Goal: Download file/media

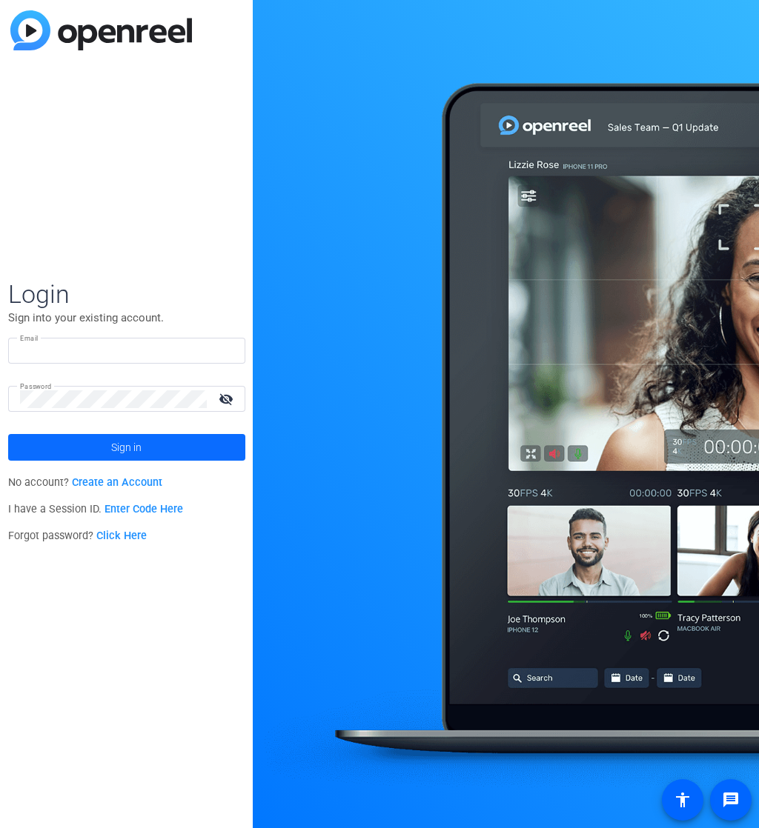
type input "[PERSON_NAME][EMAIL_ADDRESS][DOMAIN_NAME]"
click at [146, 448] on span at bounding box center [126, 448] width 237 height 36
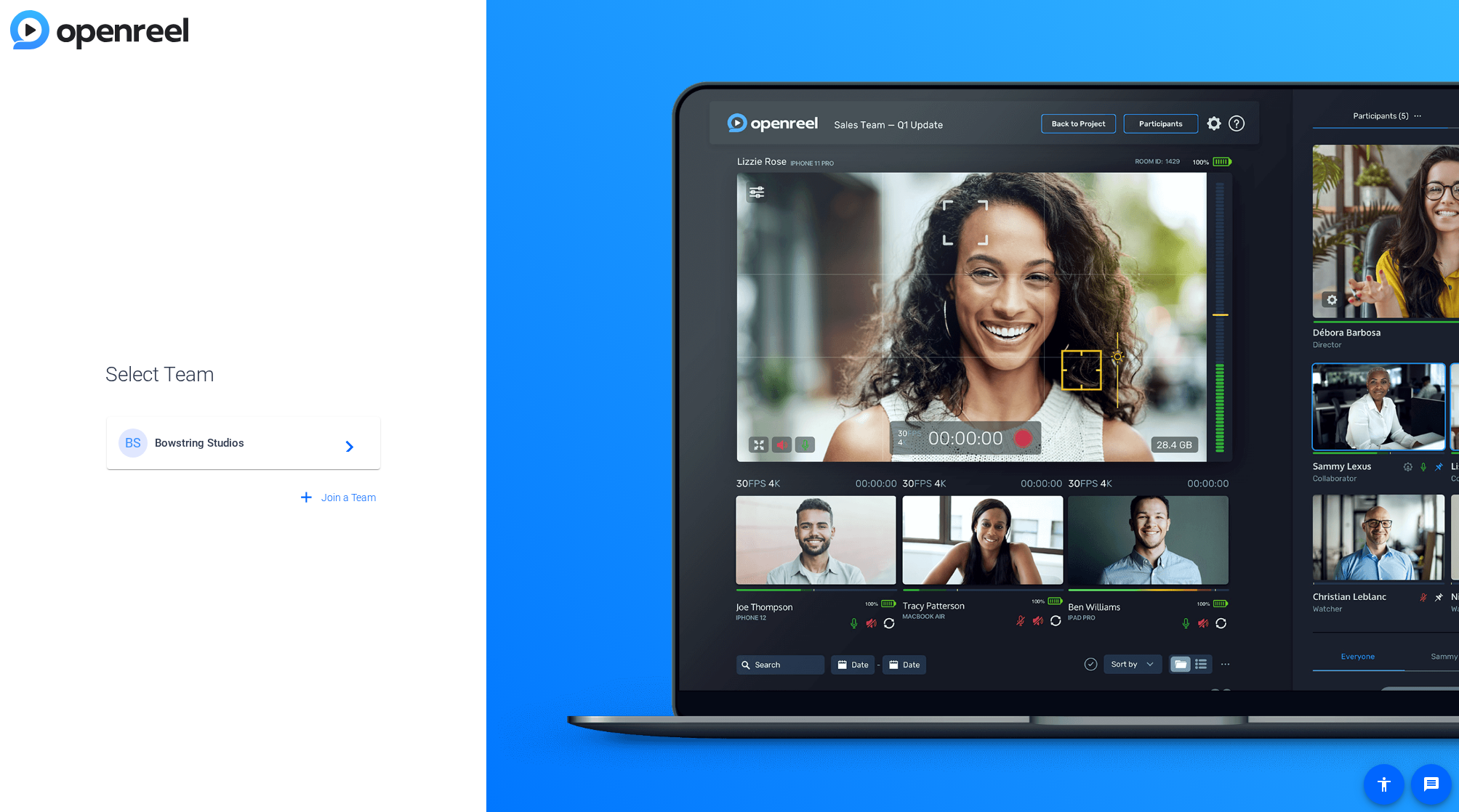
click at [212, 455] on div "BS Bowstring Studios navigate_next" at bounding box center [243, 443] width 250 height 29
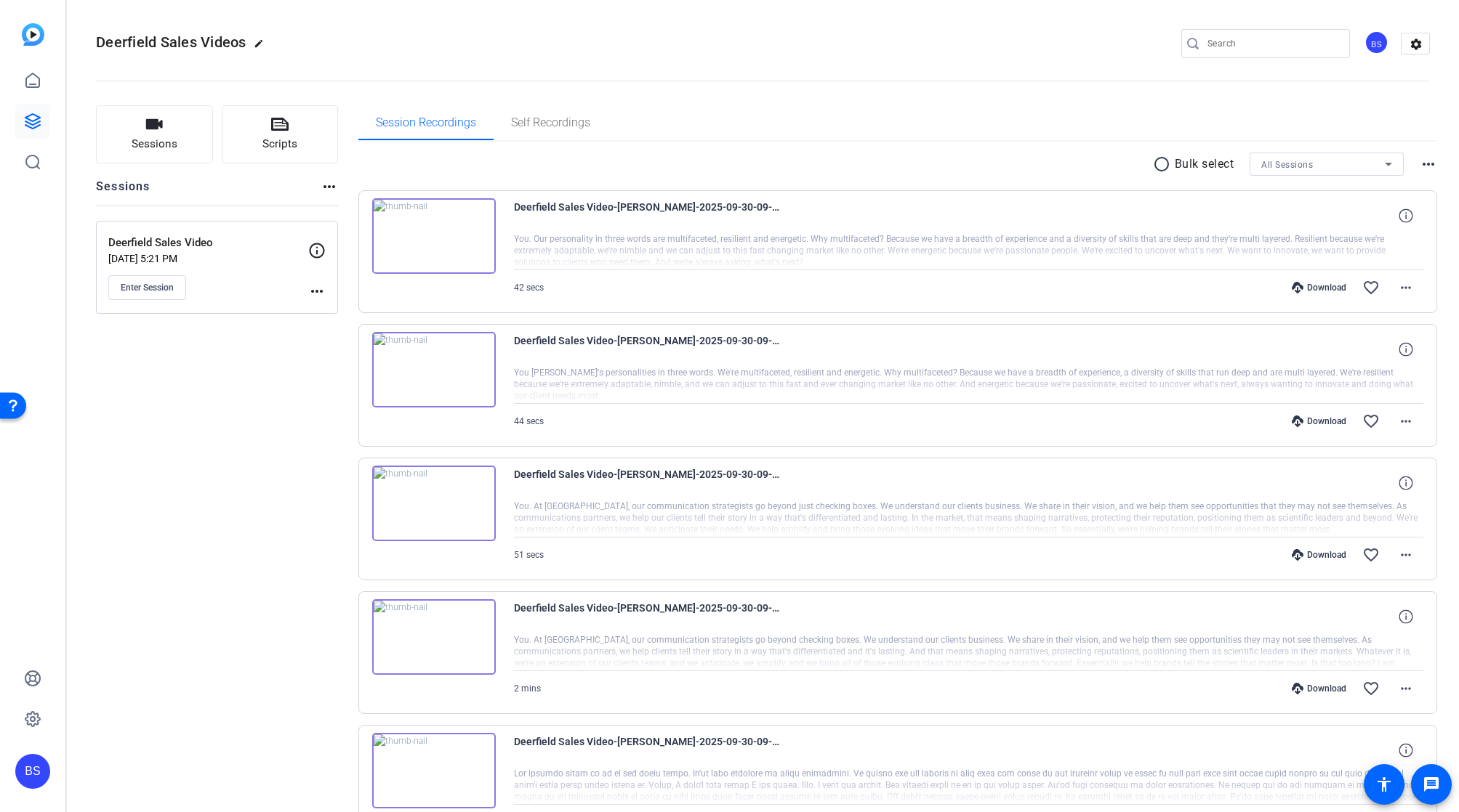
click at [744, 167] on mat-icon "radio_button_unchecked" at bounding box center [1164, 165] width 22 height 18
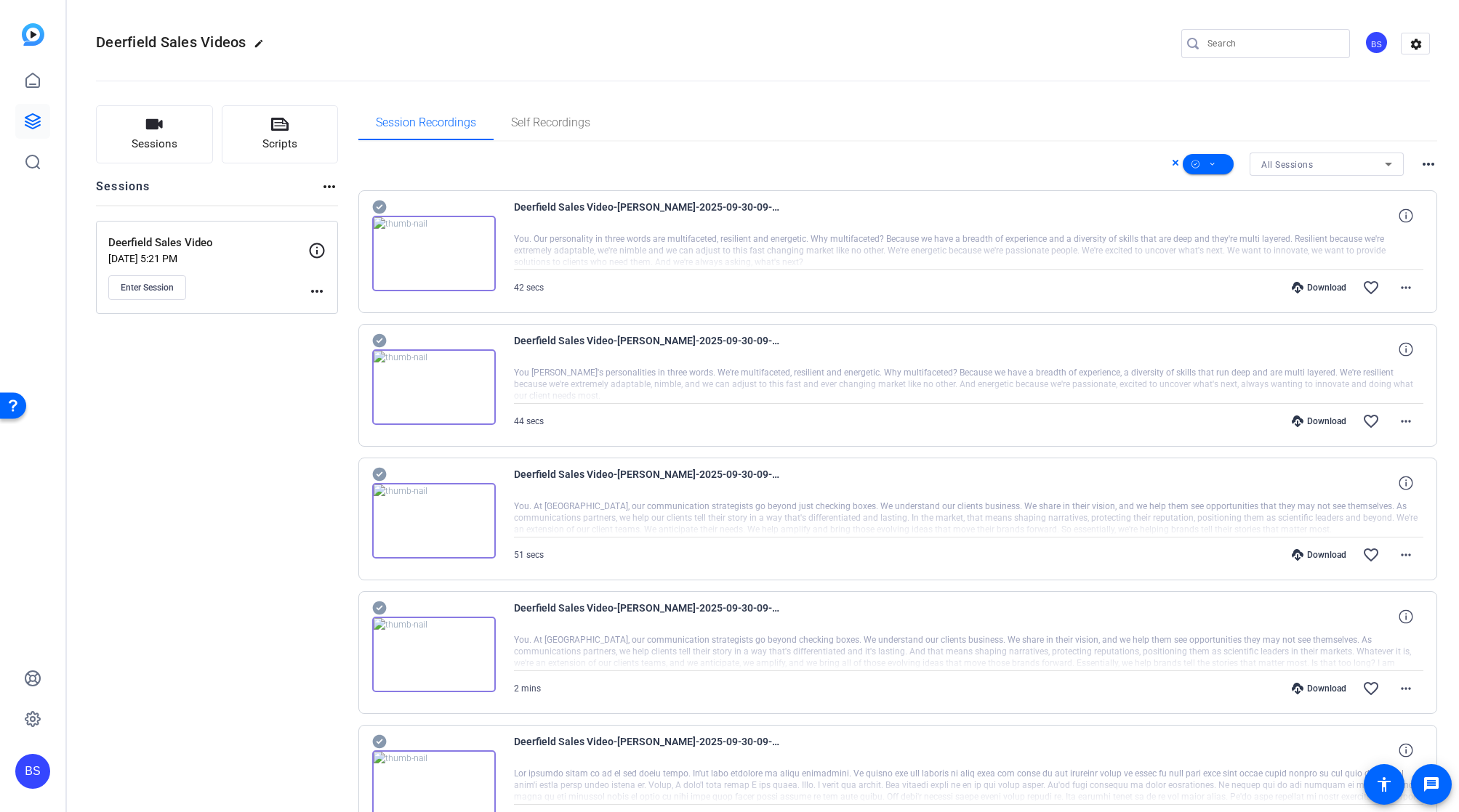
click at [372, 205] on icon at bounding box center [379, 207] width 15 height 18
click at [376, 339] on icon at bounding box center [379, 341] width 14 height 14
drag, startPoint x: 382, startPoint y: 467, endPoint x: 369, endPoint y: 557, distance: 90.9
click at [382, 467] on icon at bounding box center [379, 475] width 15 height 18
click at [378, 608] on icon at bounding box center [379, 609] width 14 height 14
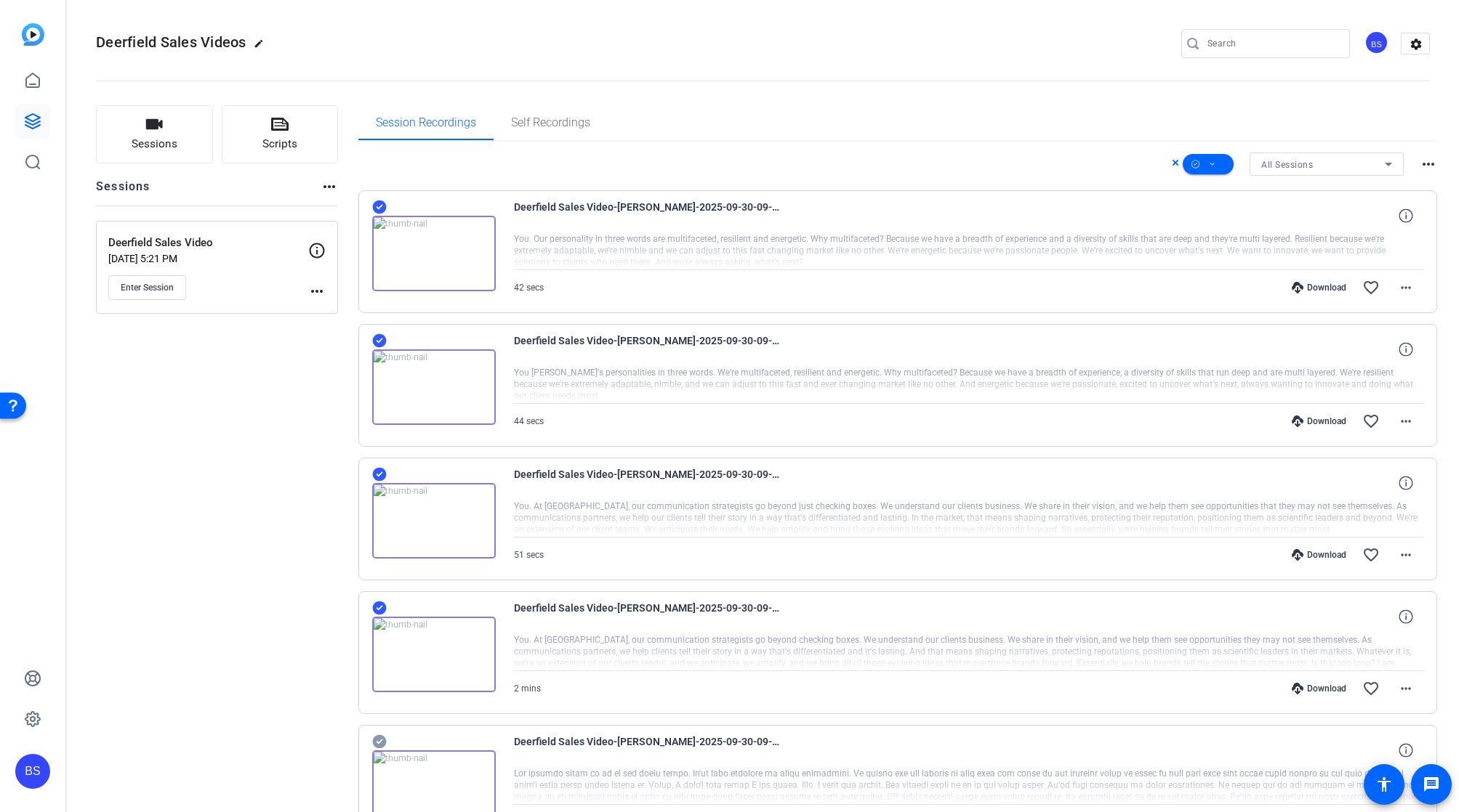
scroll to position [234, 0]
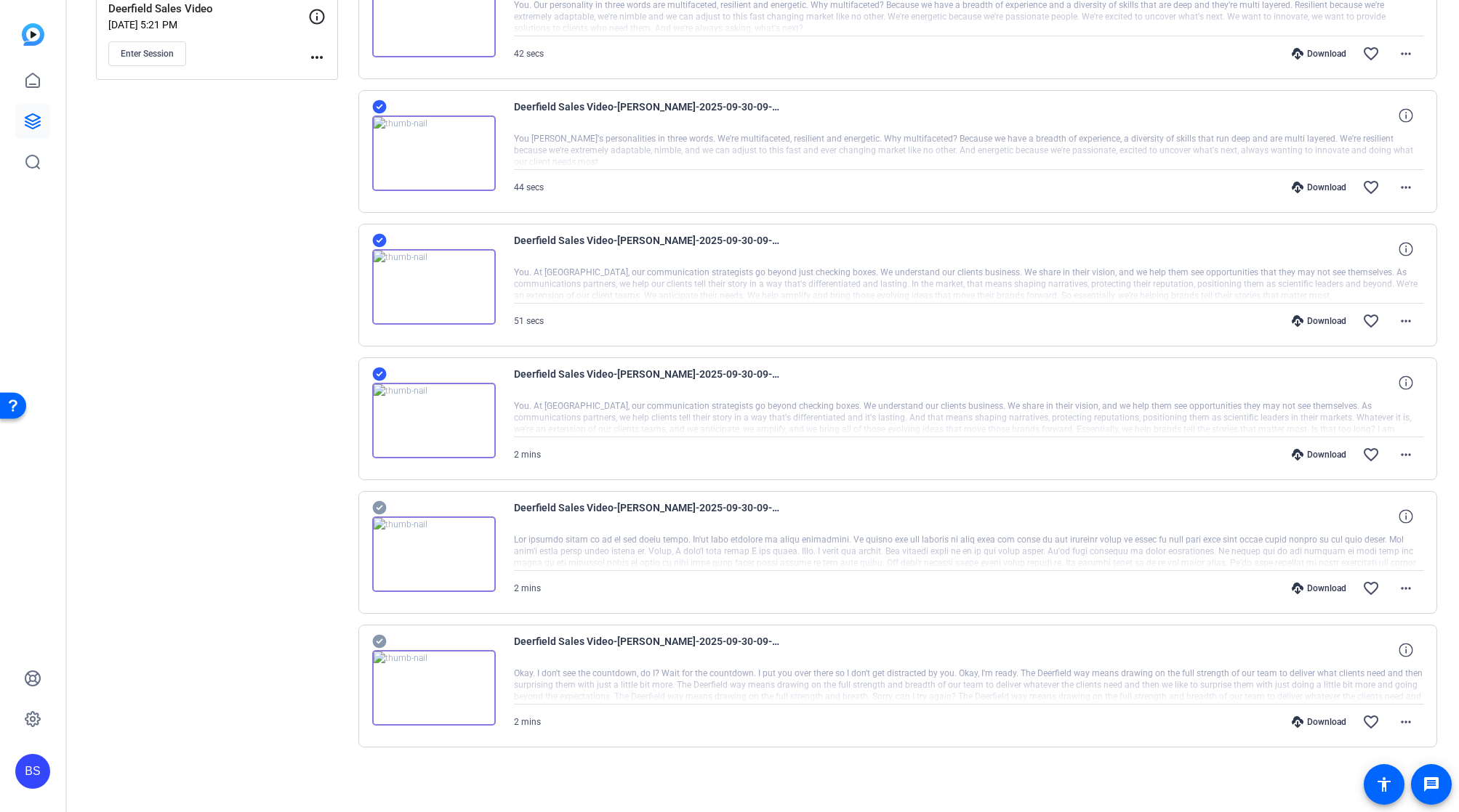
click at [380, 508] on icon at bounding box center [379, 508] width 15 height 18
drag, startPoint x: 378, startPoint y: 639, endPoint x: 426, endPoint y: 610, distance: 56.1
click at [379, 639] on icon at bounding box center [379, 642] width 14 height 14
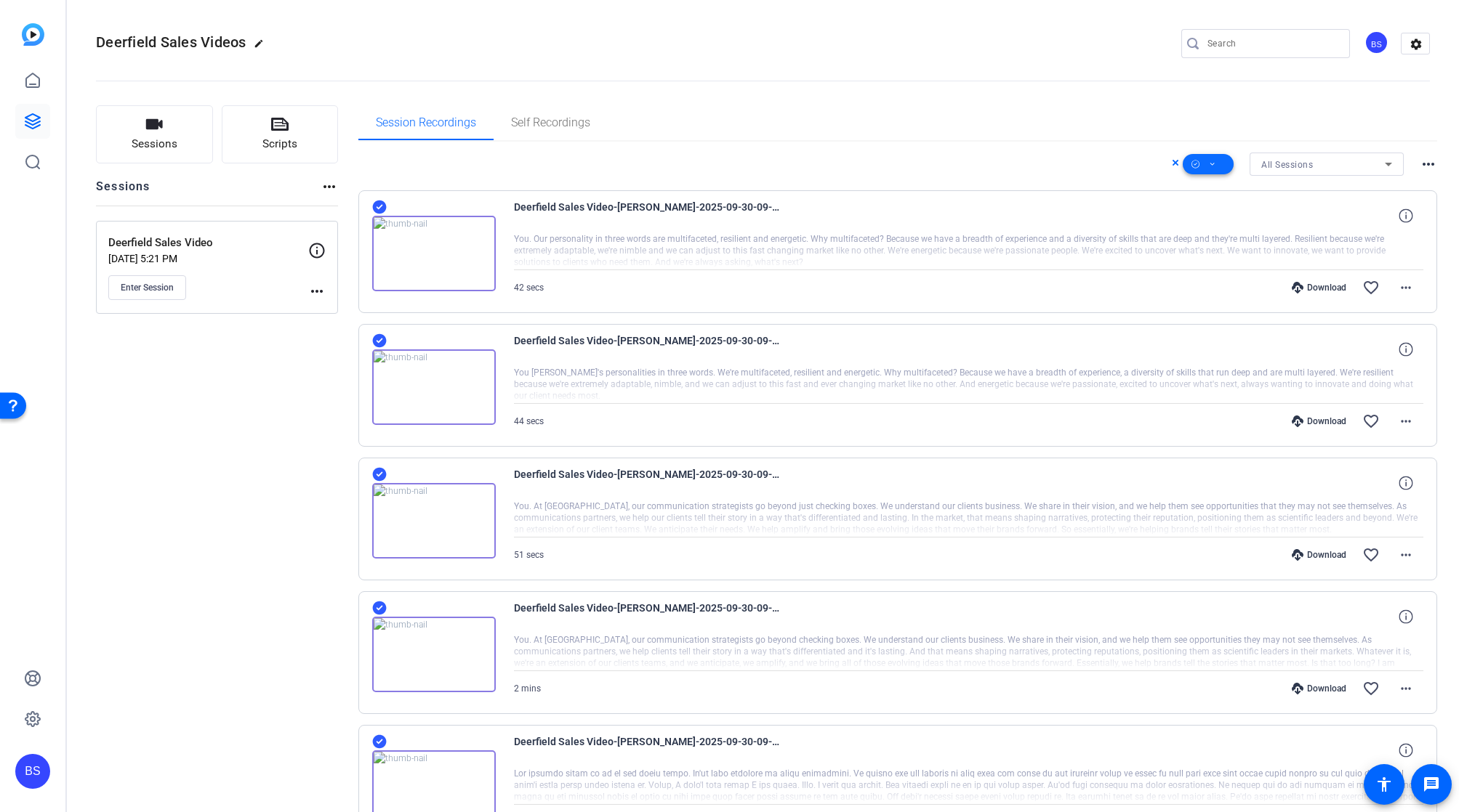
click at [744, 165] on span at bounding box center [1209, 165] width 51 height 35
click at [744, 221] on span "Download Original" at bounding box center [1225, 224] width 78 height 18
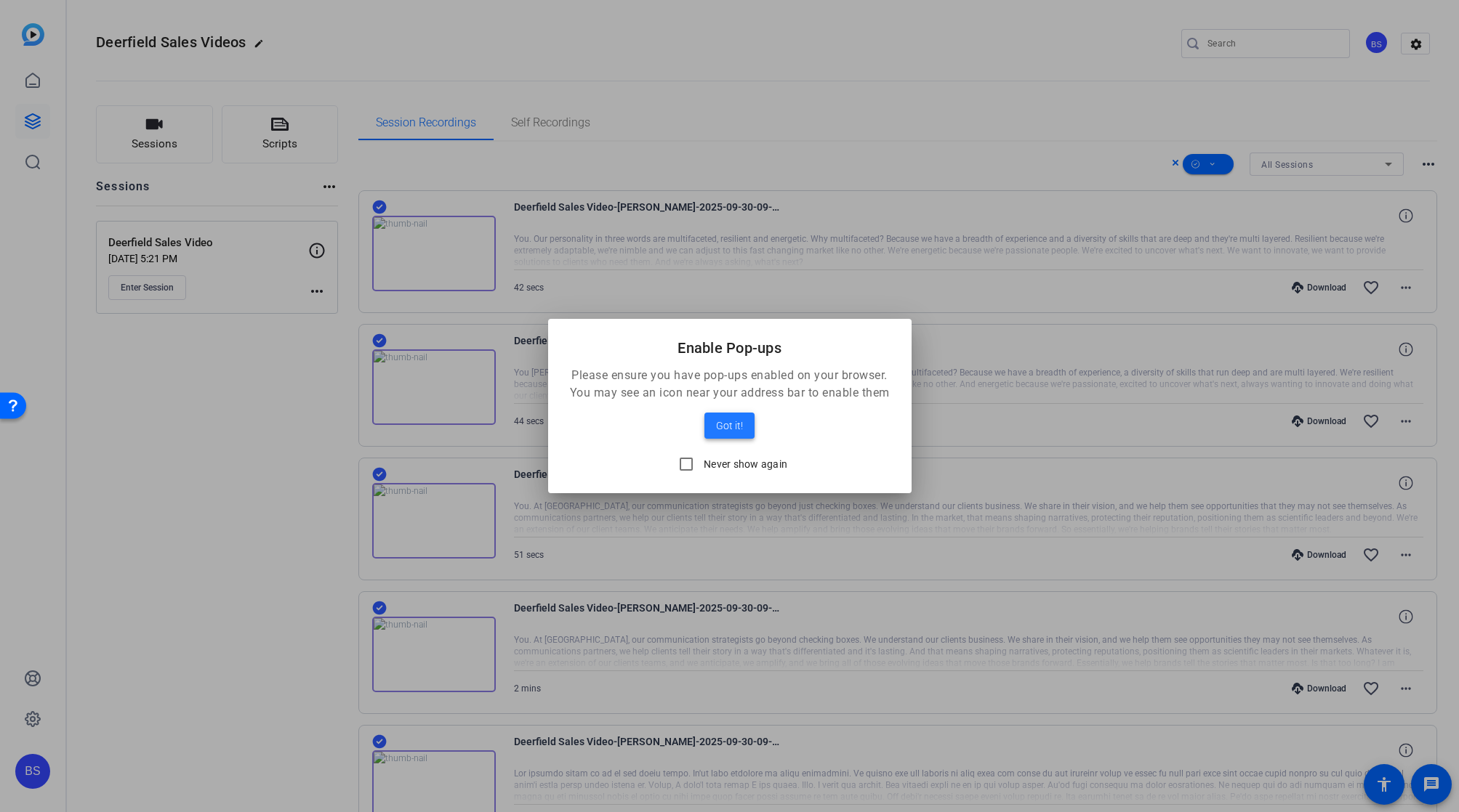
click at [727, 427] on span "Got it!" at bounding box center [729, 426] width 26 height 18
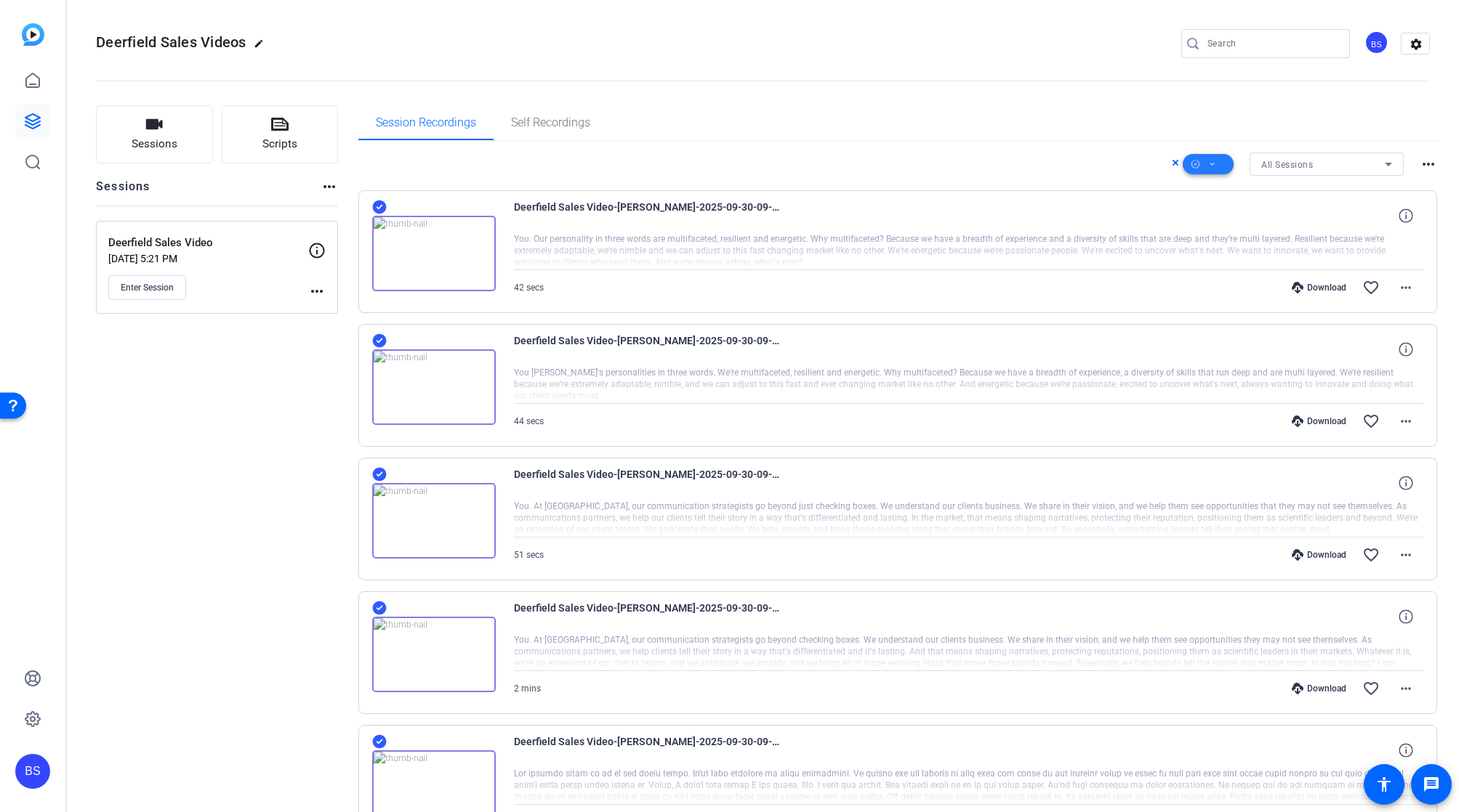
click at [744, 165] on icon at bounding box center [1212, 165] width 7 height 19
click at [744, 241] on span "Download MP4" at bounding box center [1225, 242] width 78 height 18
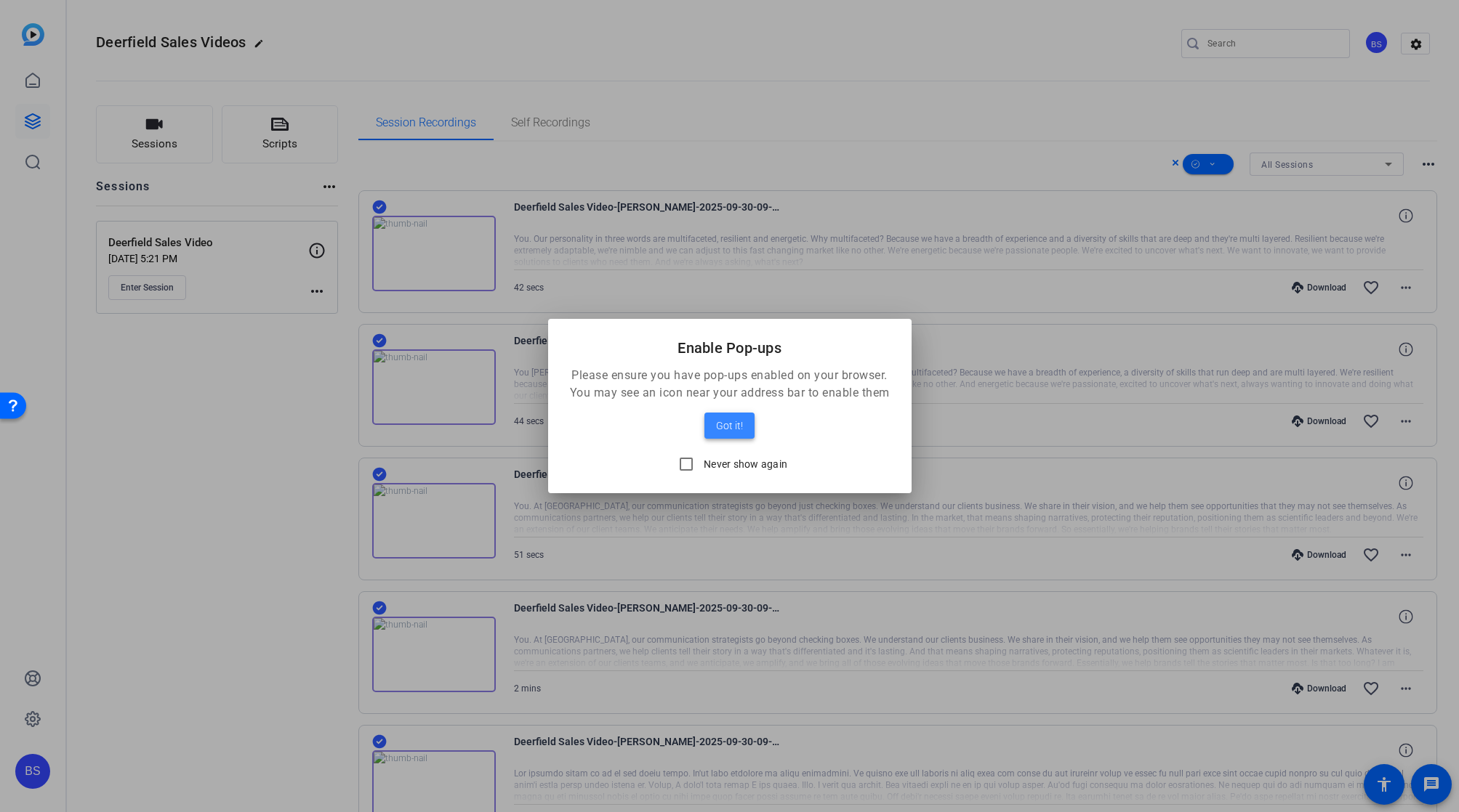
click at [721, 427] on span "Got it!" at bounding box center [729, 426] width 26 height 18
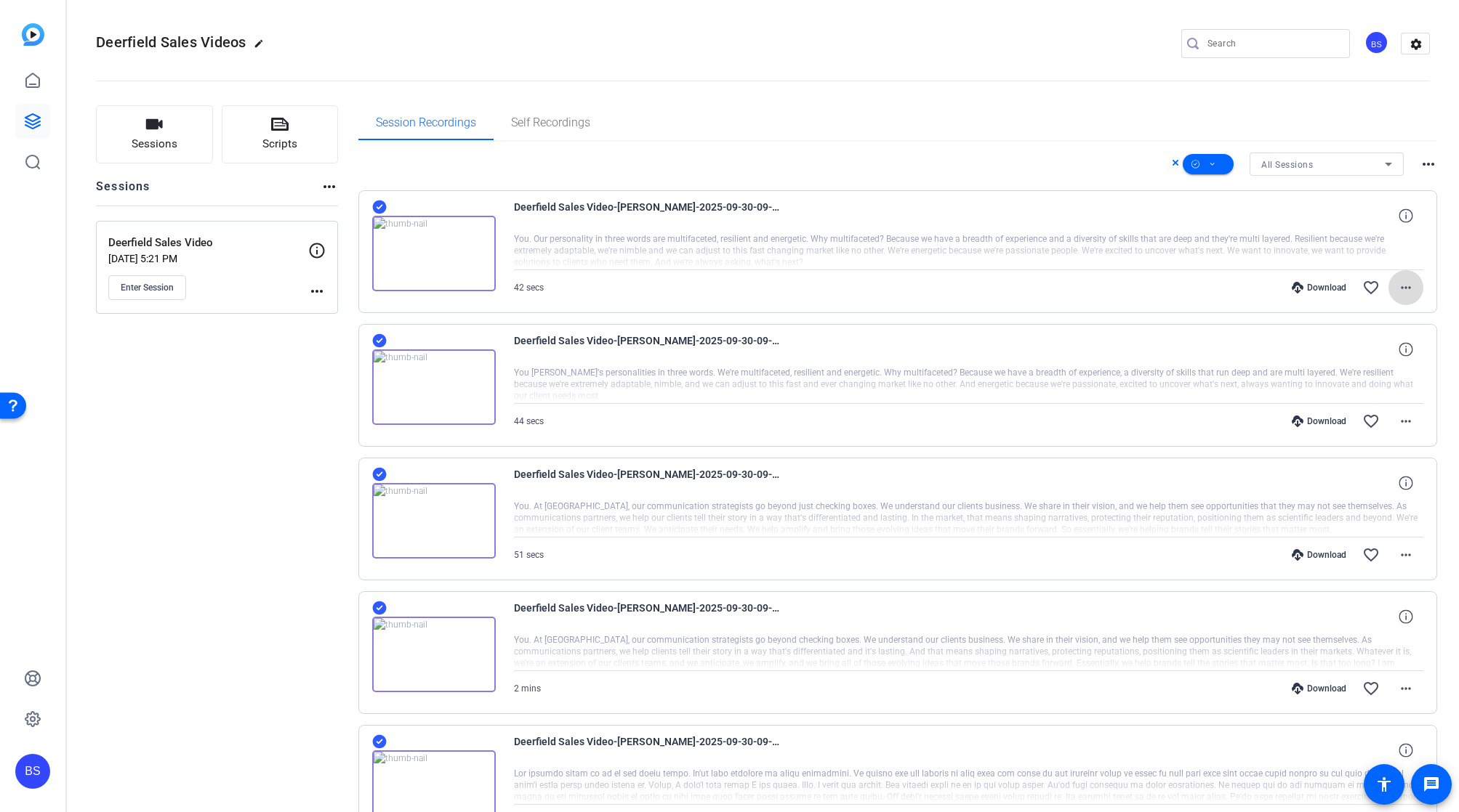
click at [744, 287] on mat-icon "more_horiz" at bounding box center [1406, 288] width 18 height 18
click at [744, 144] on div at bounding box center [729, 406] width 1459 height 812
click at [744, 159] on span at bounding box center [1209, 165] width 51 height 35
click at [744, 127] on div at bounding box center [729, 406] width 1459 height 812
click at [744, 161] on icon at bounding box center [1174, 163] width 7 height 18
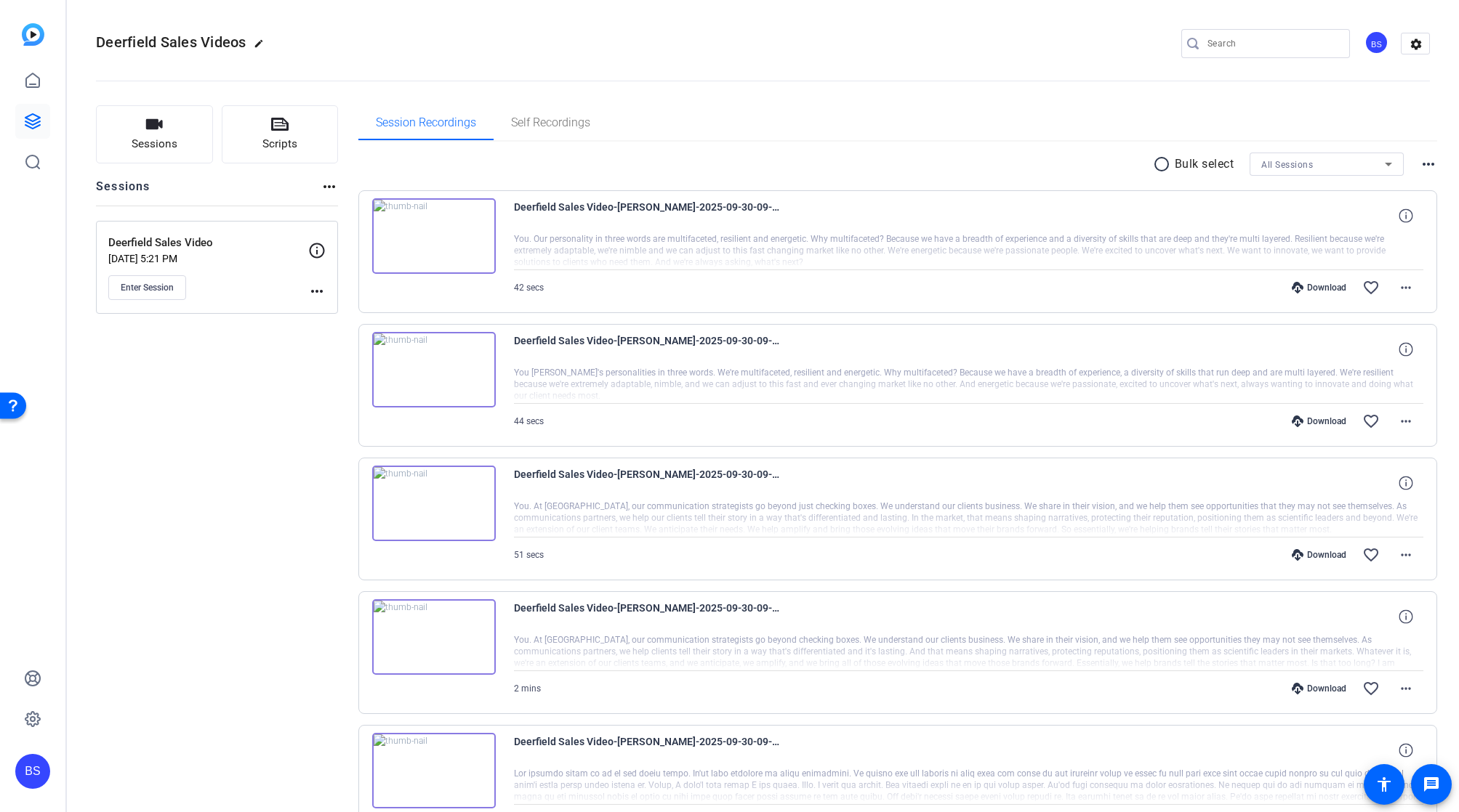
click at [744, 289] on div "Download" at bounding box center [1319, 287] width 69 height 12
click at [744, 288] on div "Download" at bounding box center [1319, 287] width 69 height 12
click at [744, 296] on mat-icon "more_horiz" at bounding box center [1406, 288] width 18 height 18
click at [744, 353] on span "Download MP4" at bounding box center [1360, 355] width 87 height 18
click at [744, 287] on mat-icon "more_horiz" at bounding box center [1406, 288] width 18 height 18
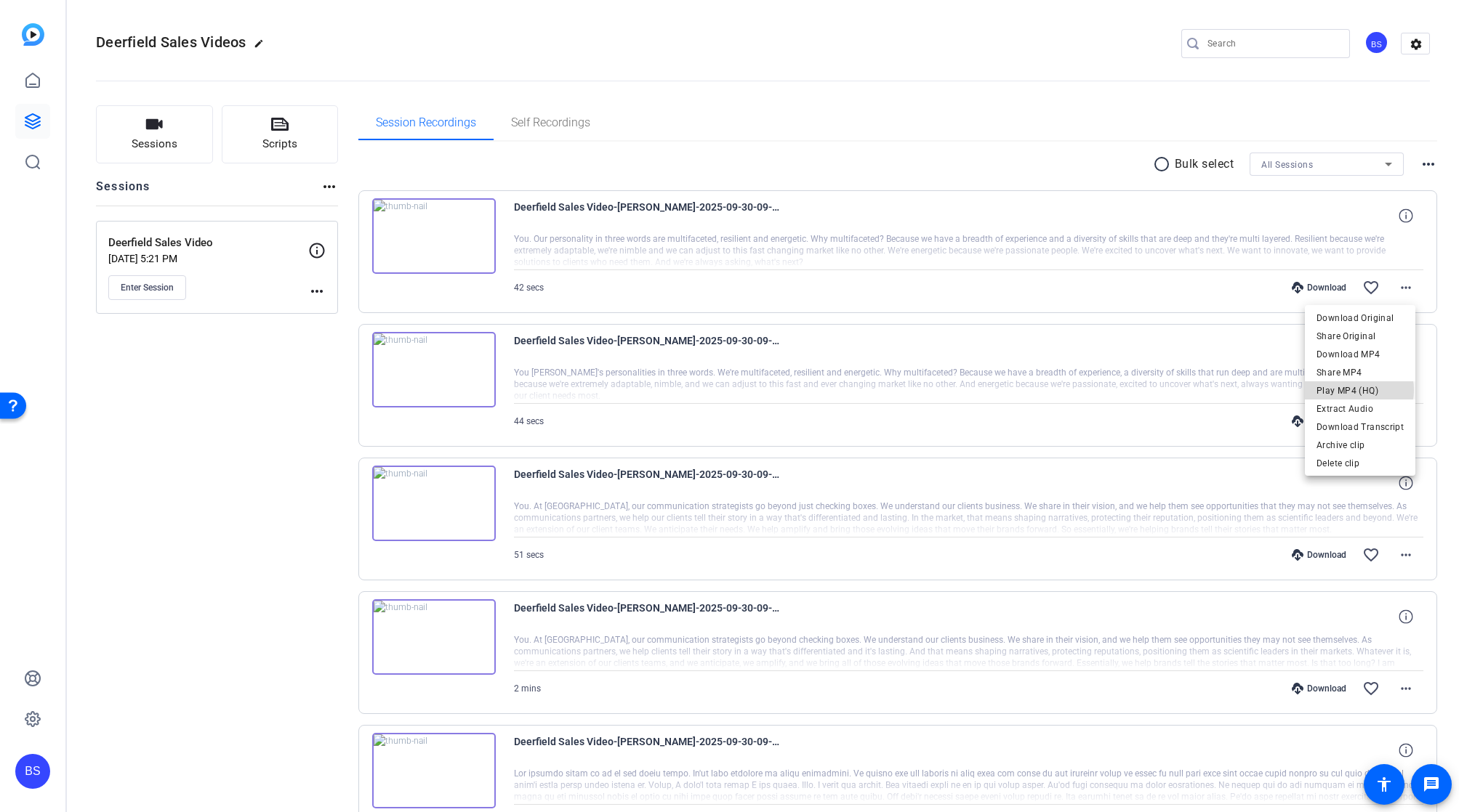
click at [744, 390] on span "Play MP4 (HQ)" at bounding box center [1360, 391] width 87 height 18
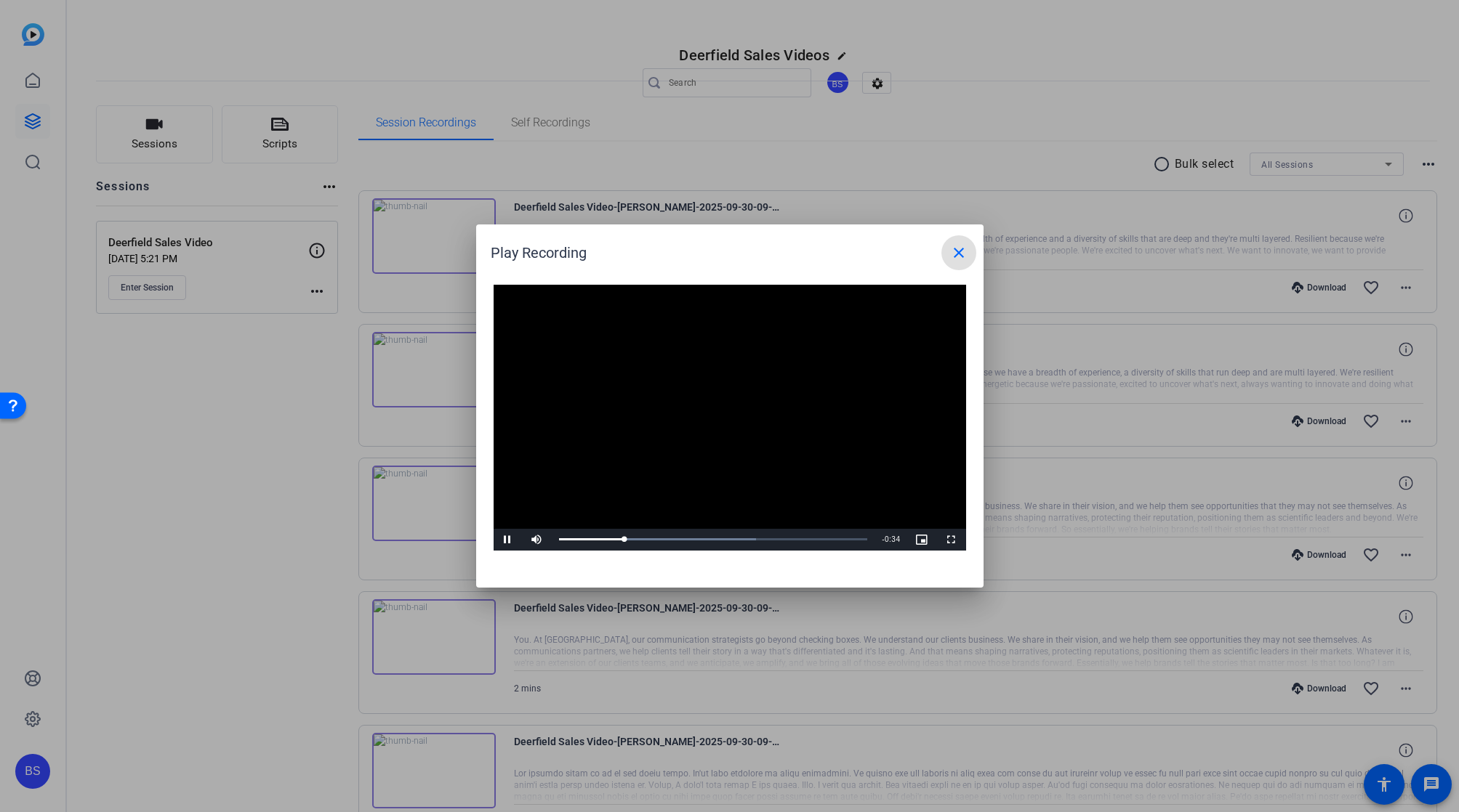
click at [744, 253] on mat-icon "close" at bounding box center [959, 253] width 18 height 18
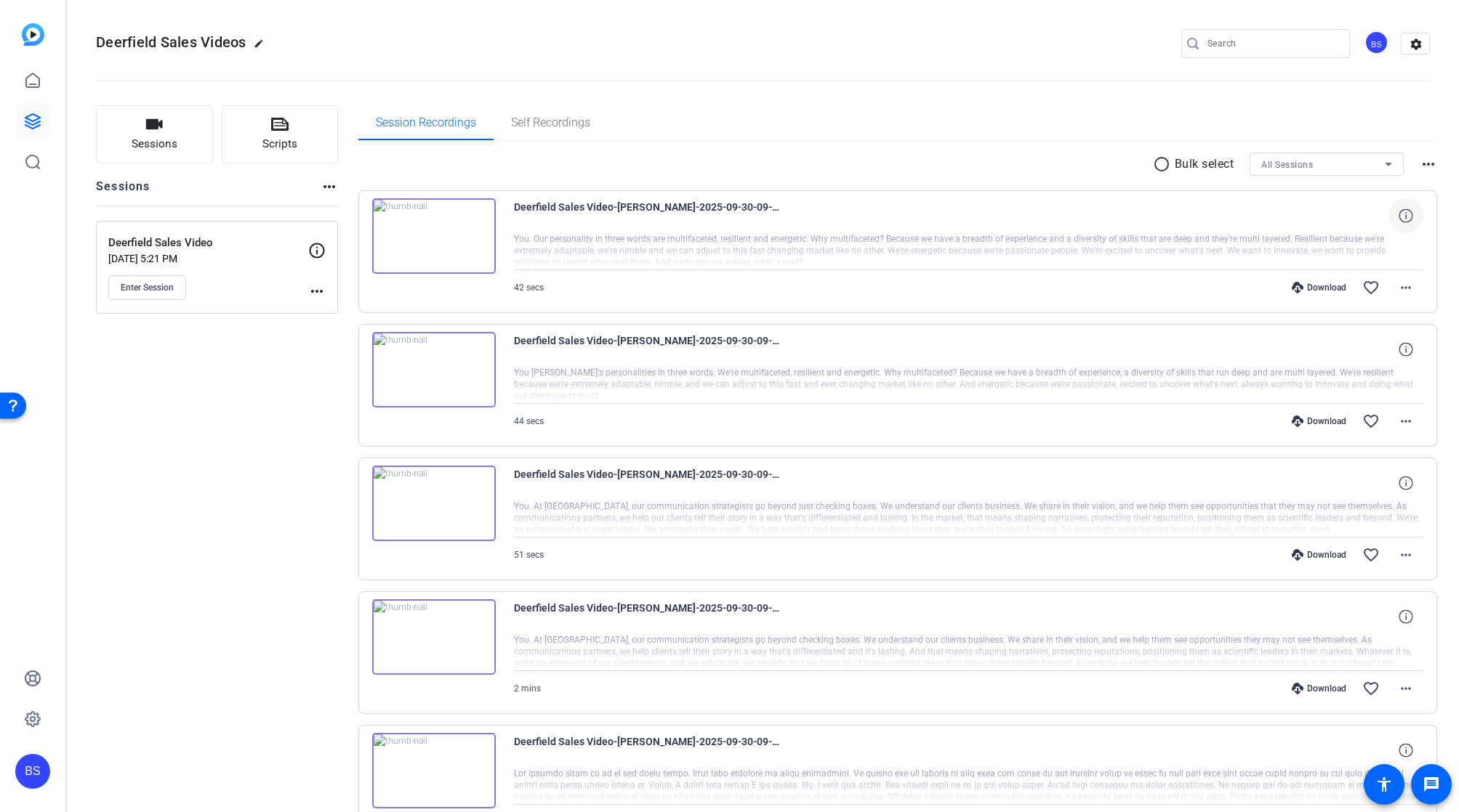
click at [744, 215] on icon at bounding box center [1406, 216] width 14 height 14
click at [744, 287] on mat-icon "more_horiz" at bounding box center [1406, 288] width 18 height 18
click at [744, 406] on span "Extract Audio" at bounding box center [1360, 409] width 87 height 18
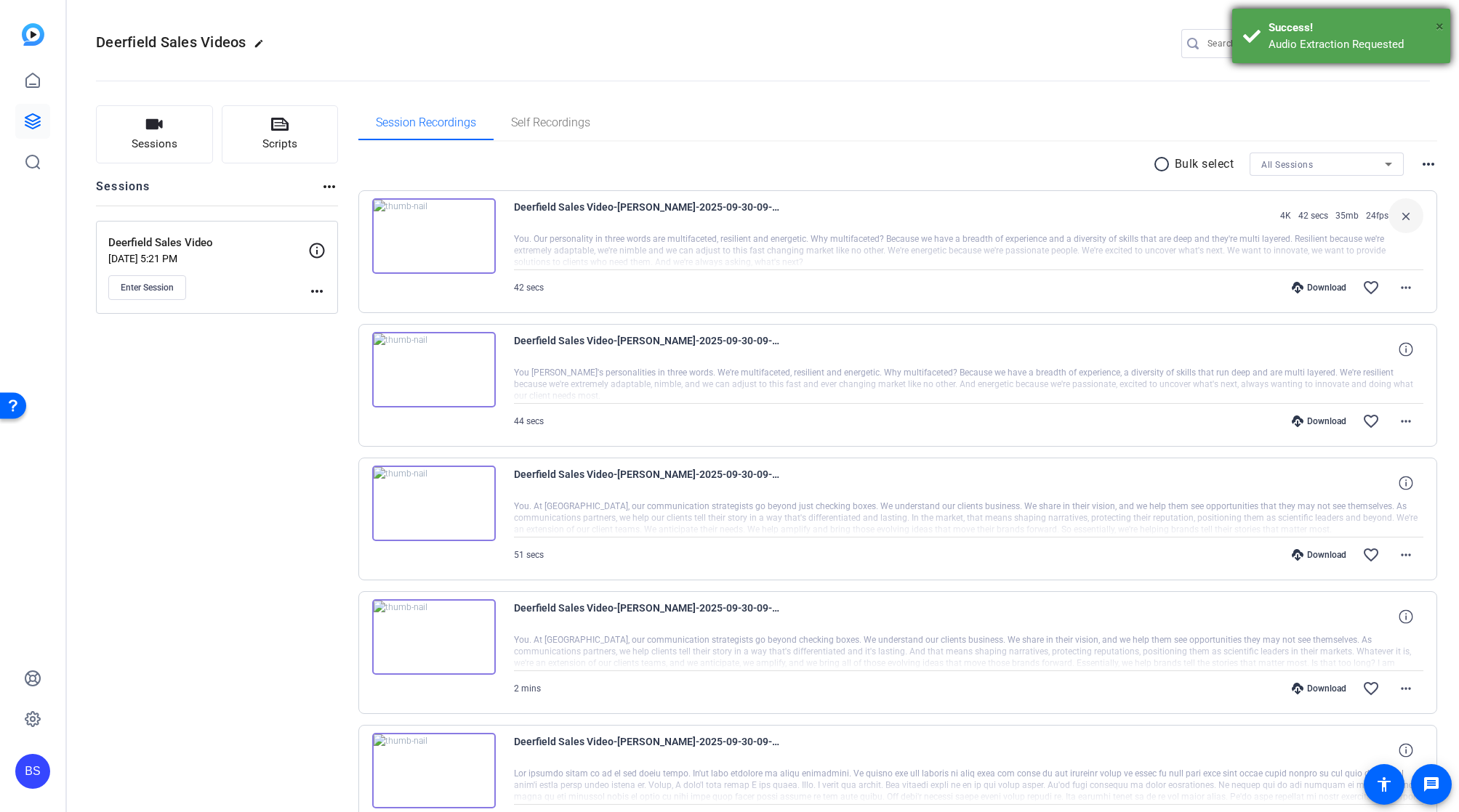
click at [744, 26] on span "×" at bounding box center [1439, 26] width 8 height 18
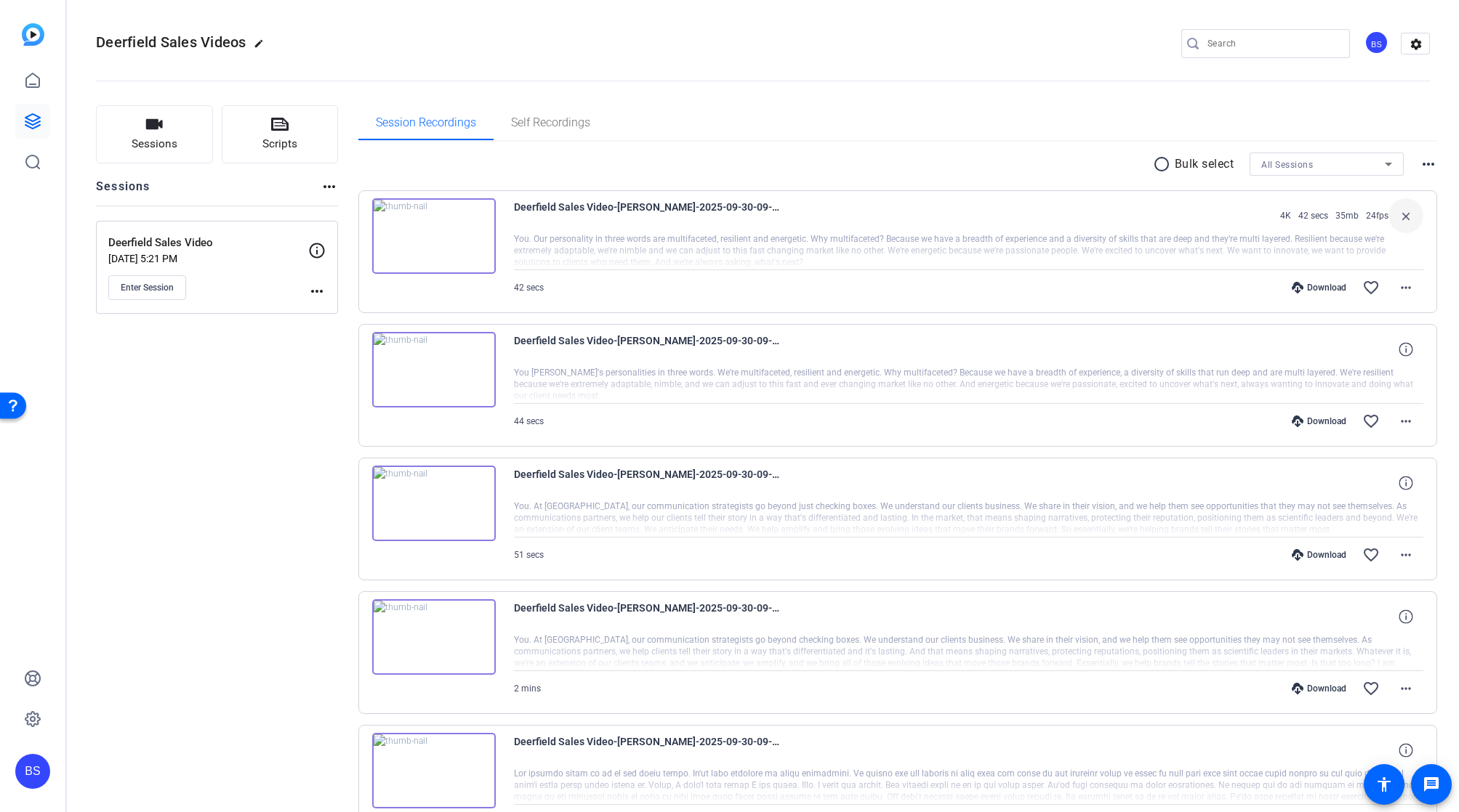
click at [744, 171] on mat-icon "radio_button_unchecked" at bounding box center [1164, 165] width 22 height 18
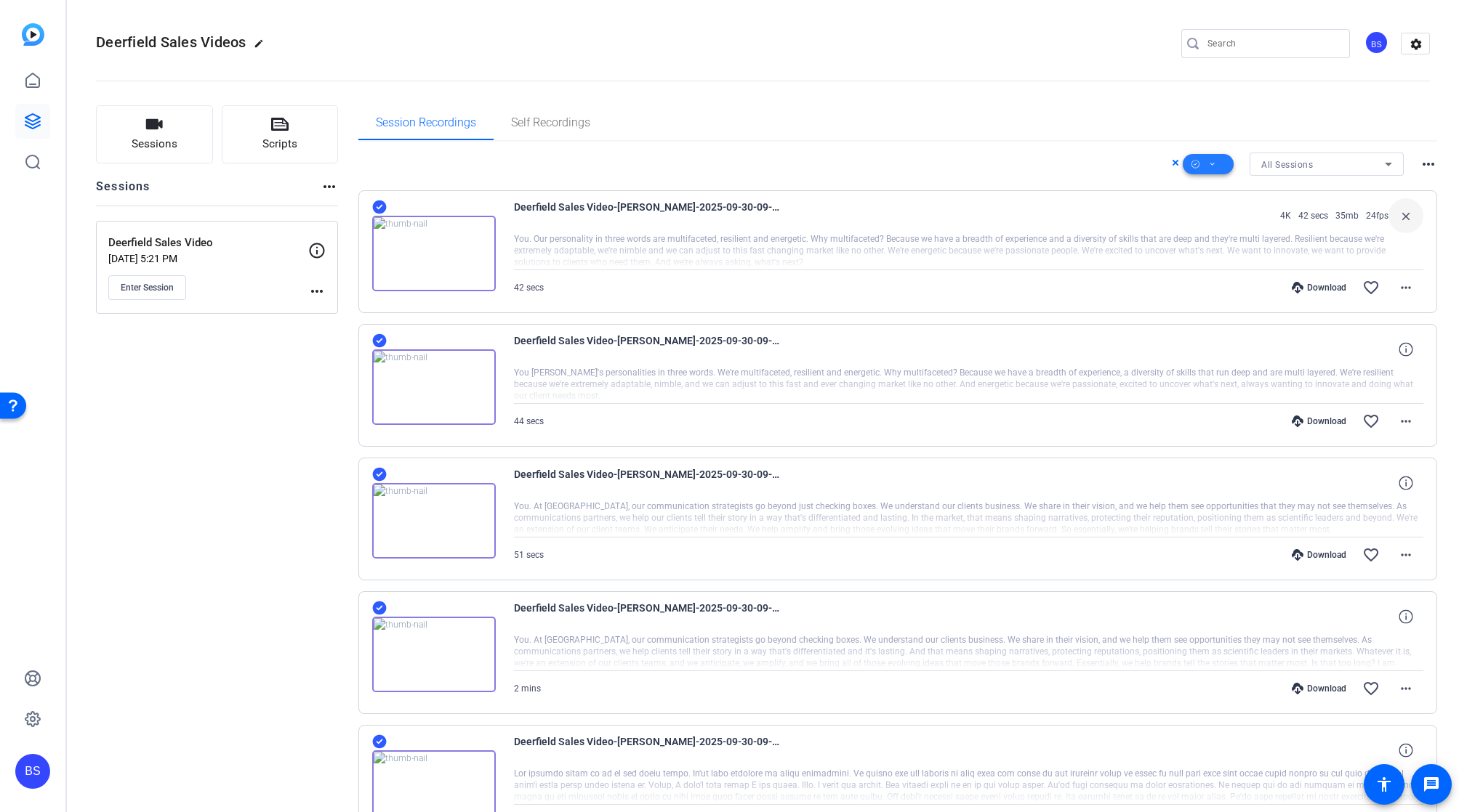
click at [744, 168] on icon at bounding box center [1212, 165] width 7 height 19
click at [744, 296] on span "Request MP4" at bounding box center [1225, 296] width 78 height 18
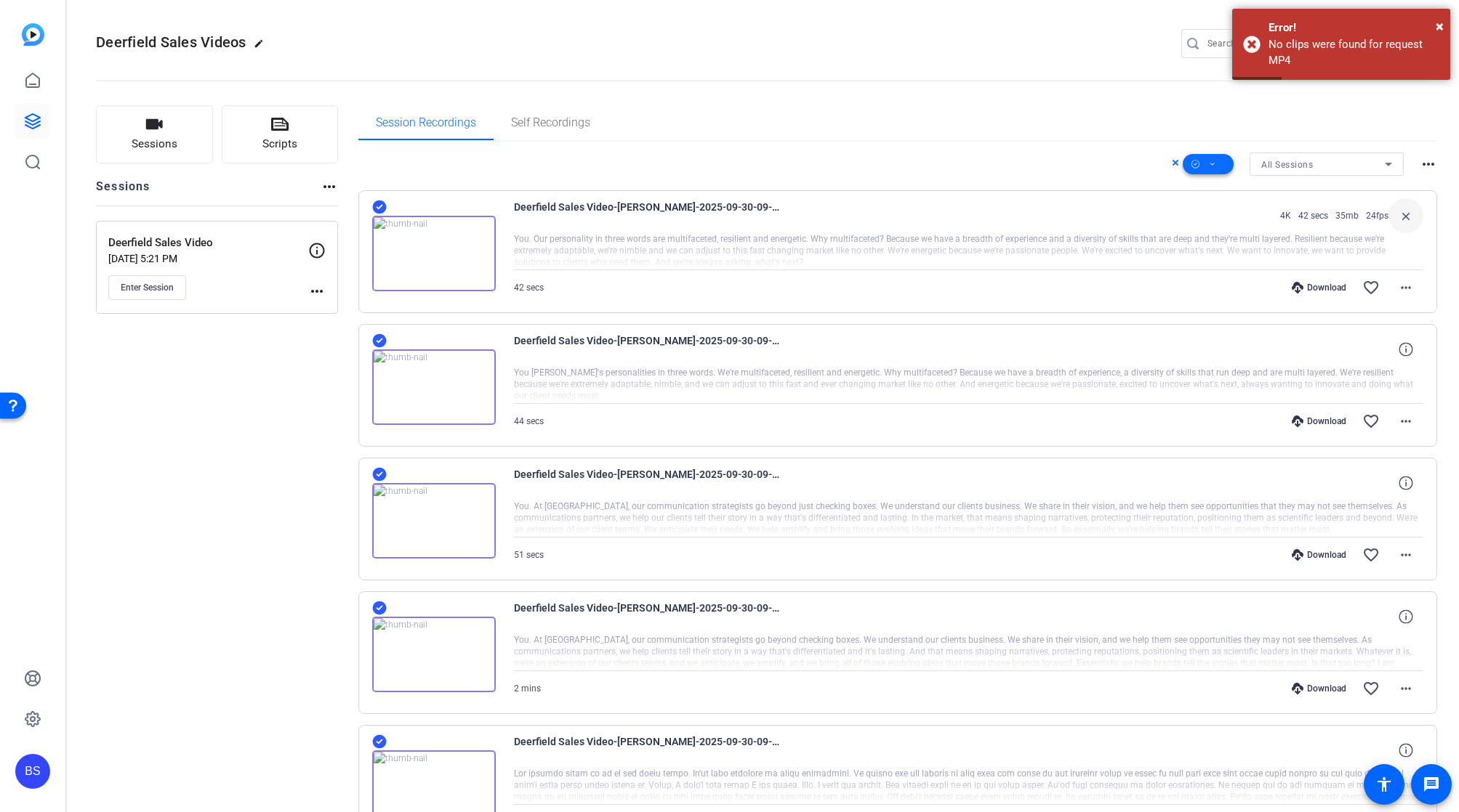
click at [744, 163] on icon at bounding box center [1212, 165] width 7 height 19
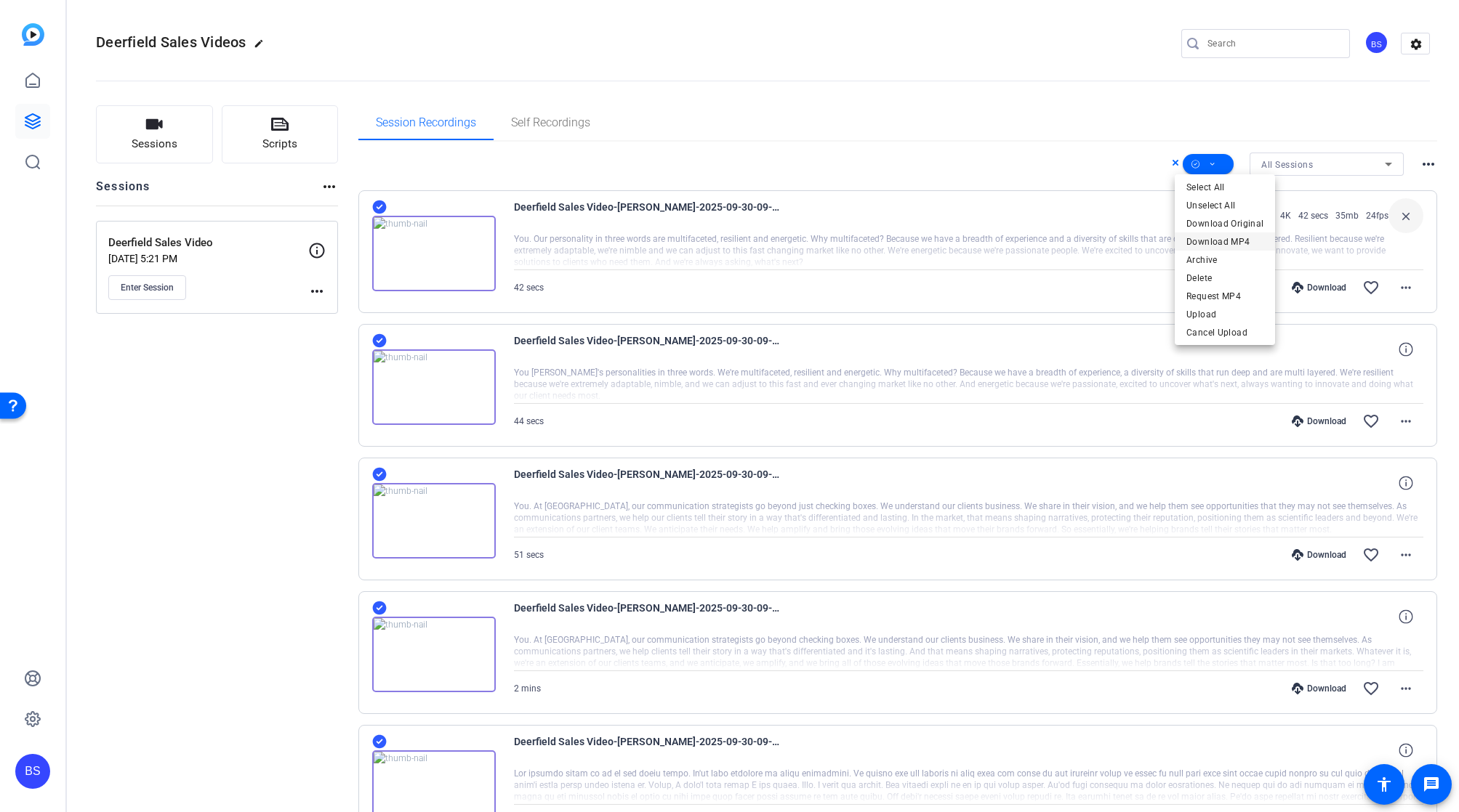
click at [744, 240] on span "Download MP4" at bounding box center [1225, 242] width 78 height 18
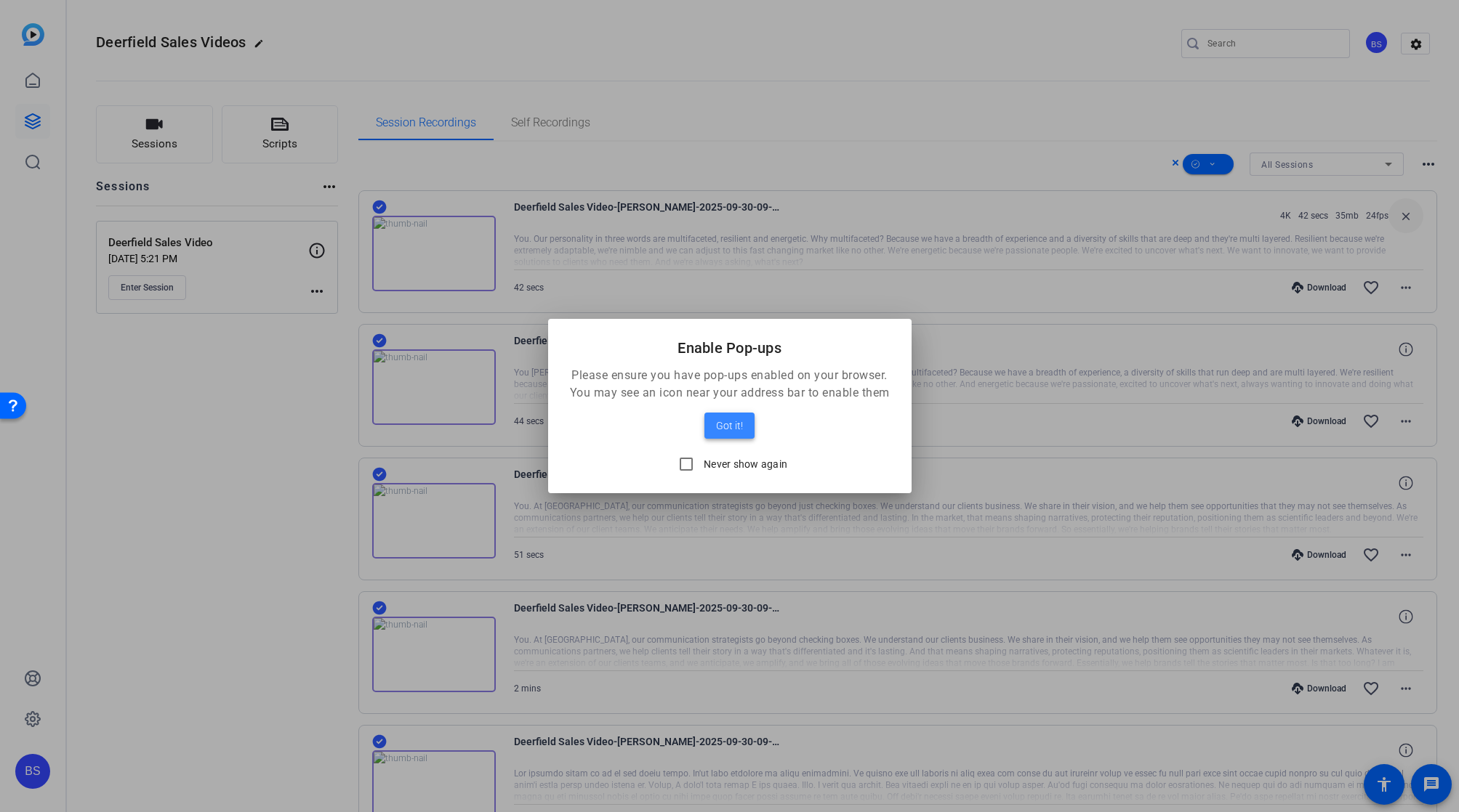
click at [723, 425] on span "Got it!" at bounding box center [729, 426] width 26 height 18
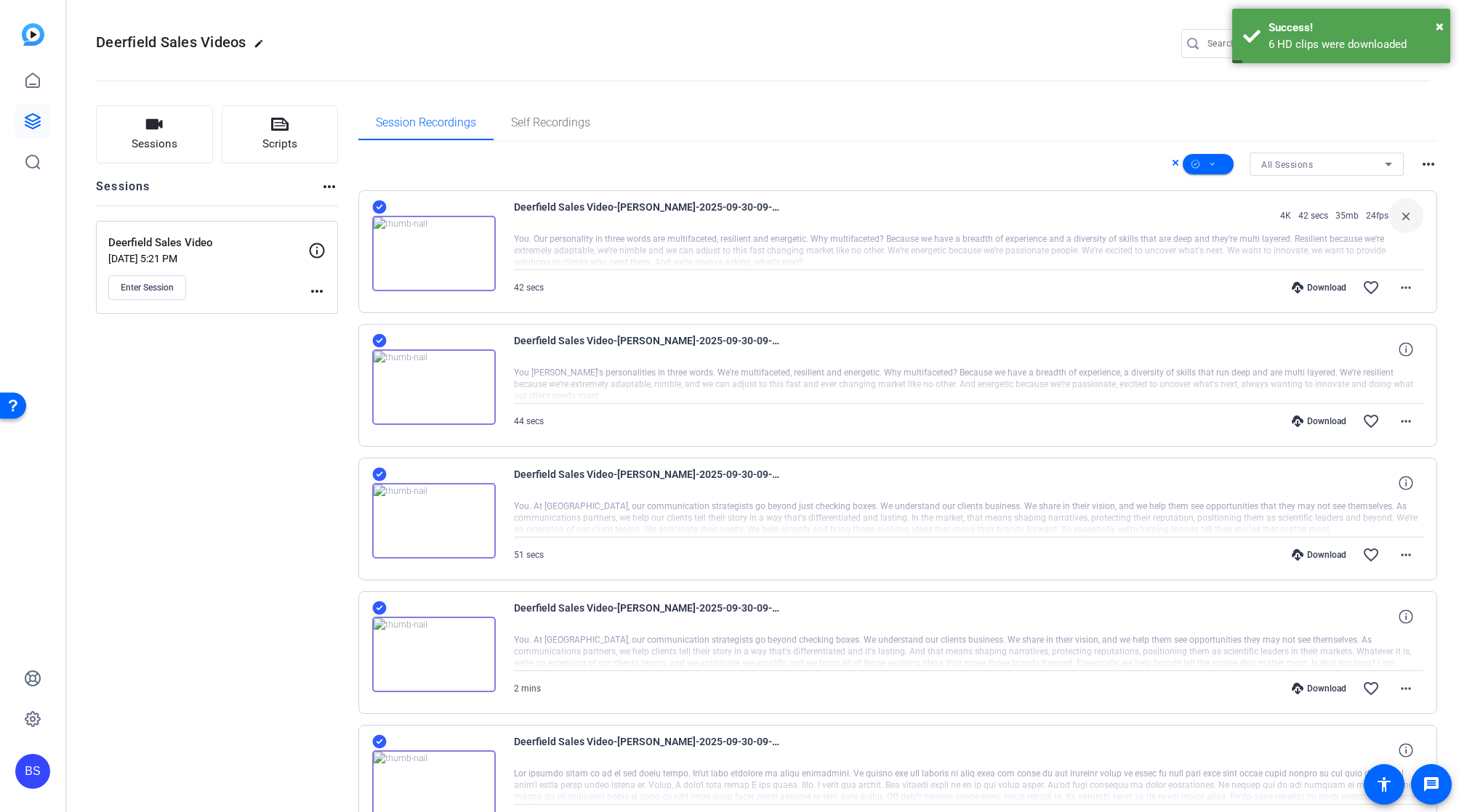
click at [744, 113] on div "Session Recordings Self Recordings" at bounding box center [898, 123] width 1079 height 35
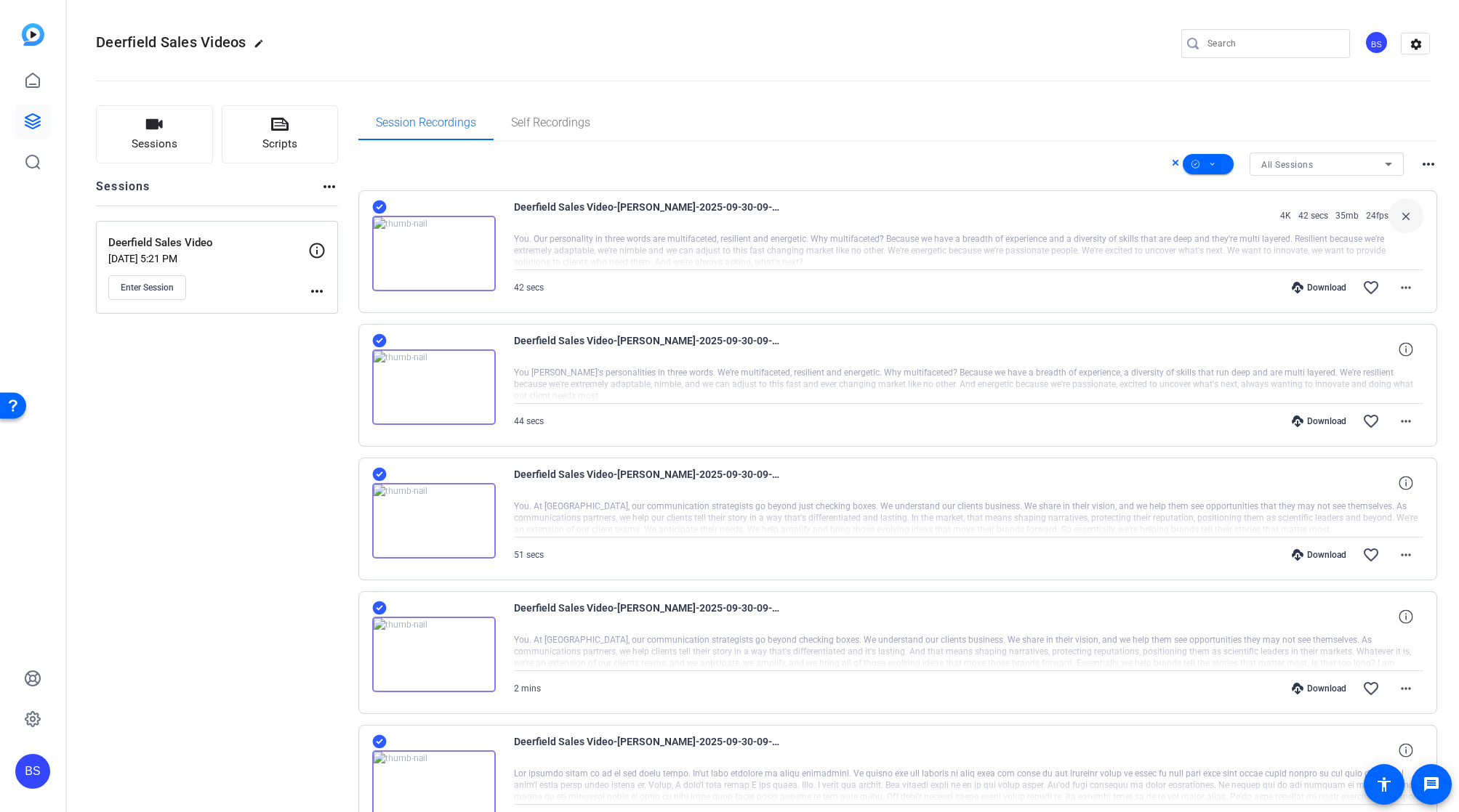
click at [744, 165] on icon at bounding box center [1174, 163] width 7 height 18
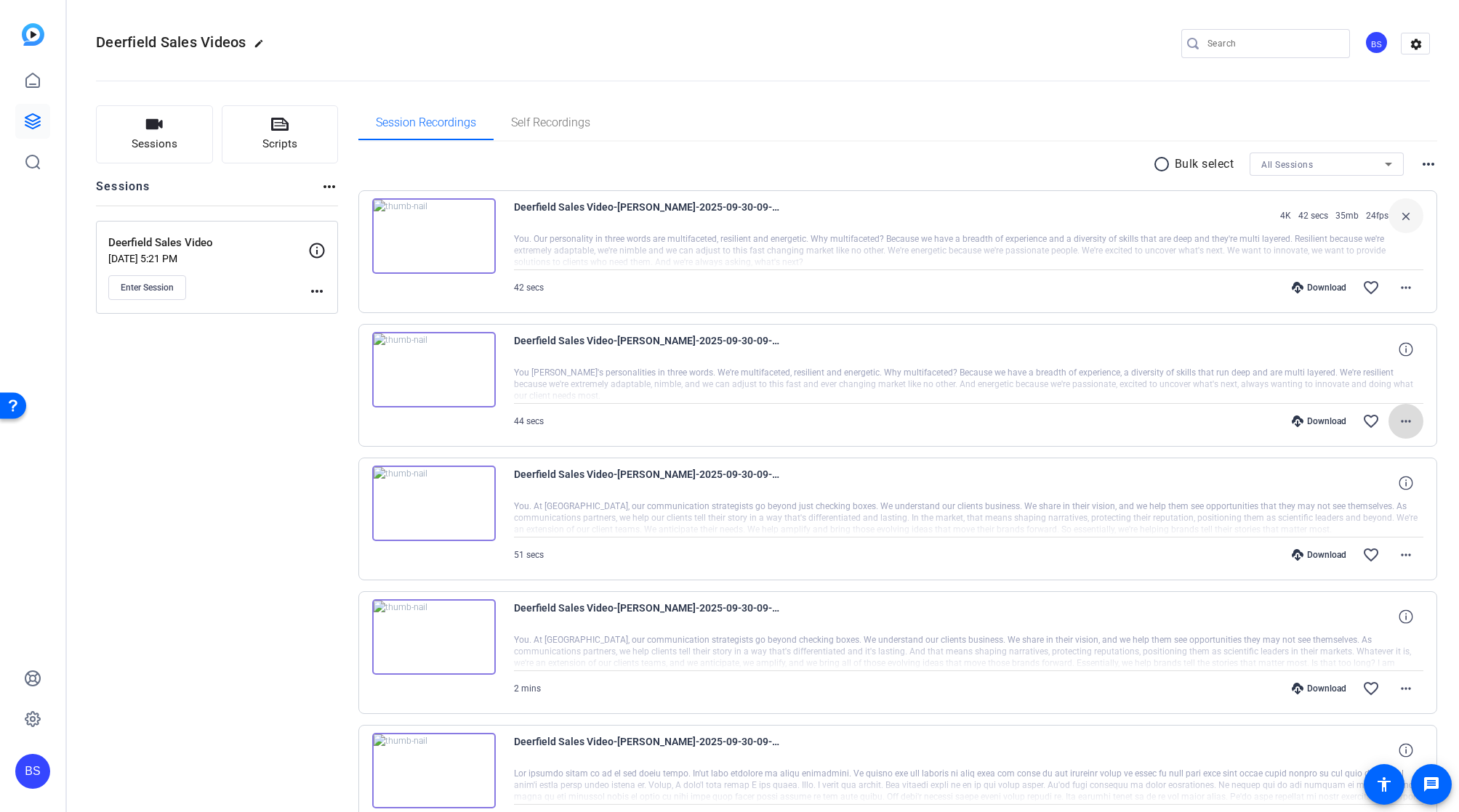
click at [744, 425] on mat-icon "more_horiz" at bounding box center [1406, 422] width 18 height 18
click at [744, 486] on span "Download MP4" at bounding box center [1360, 488] width 87 height 18
click at [744, 557] on mat-icon "more_horiz" at bounding box center [1406, 555] width 18 height 18
click at [744, 622] on span "Download MP4" at bounding box center [1360, 622] width 87 height 18
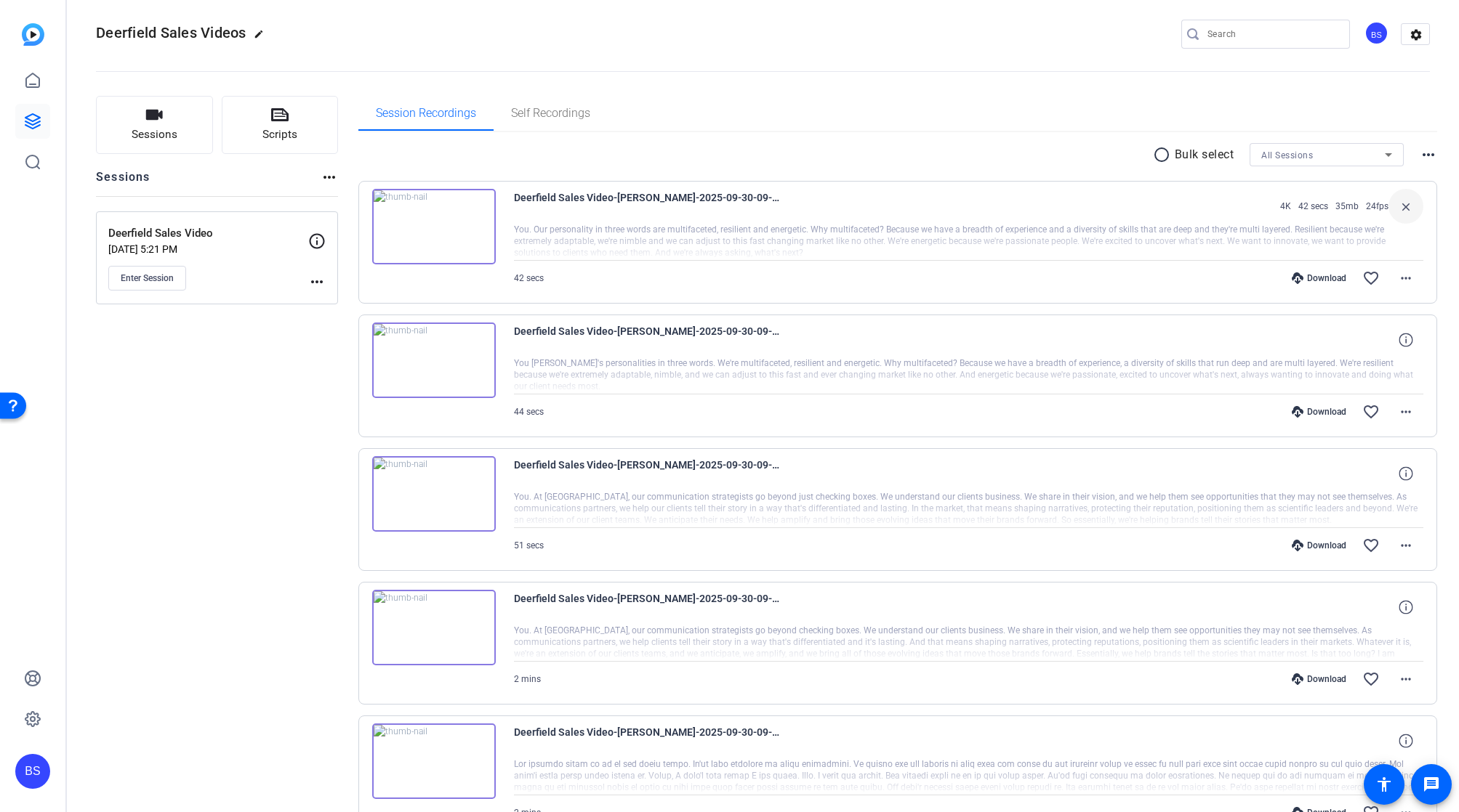
scroll to position [61, 0]
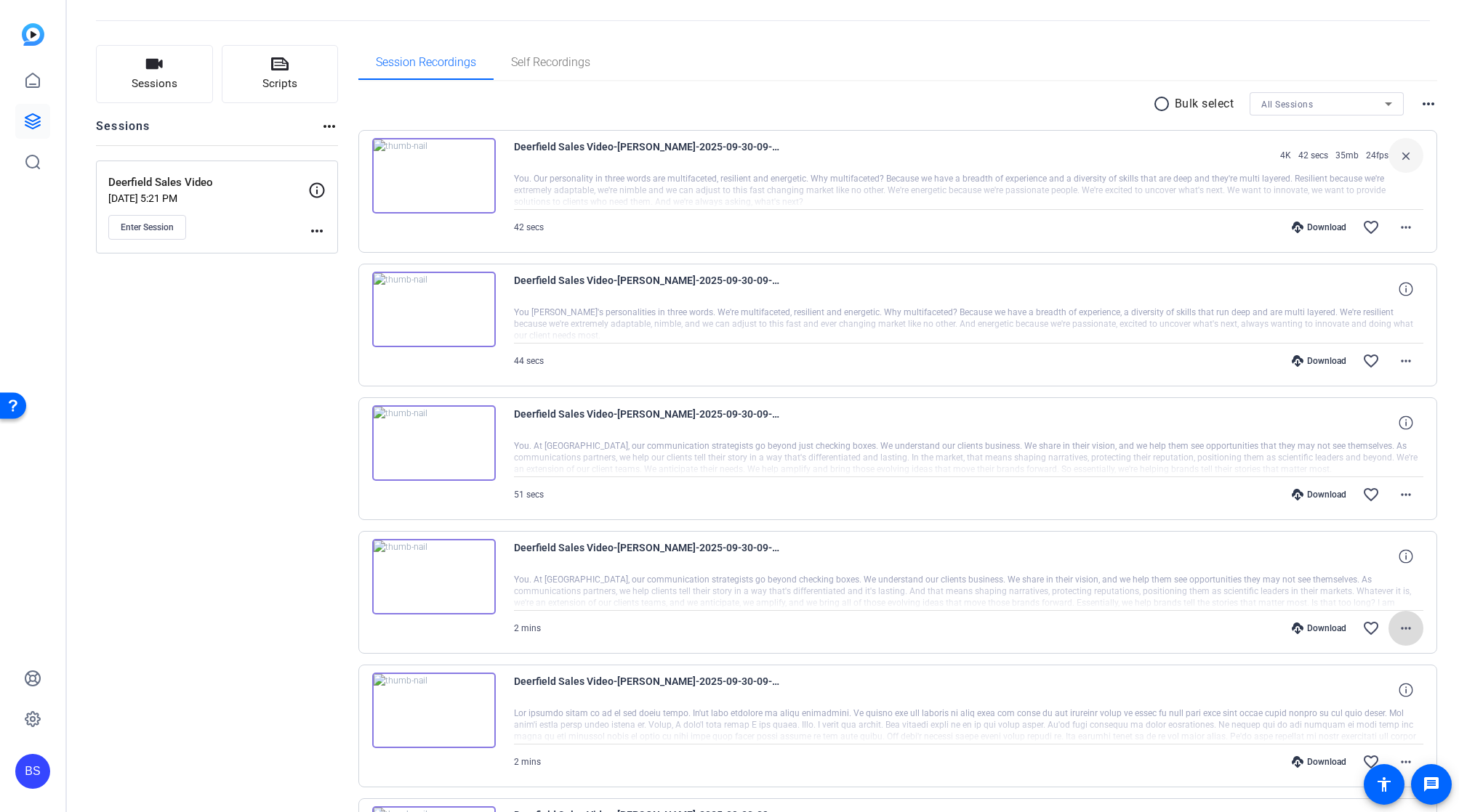
click at [744, 630] on mat-icon "more_horiz" at bounding box center [1406, 629] width 18 height 18
click at [744, 485] on span "Download MP4" at bounding box center [1360, 490] width 87 height 18
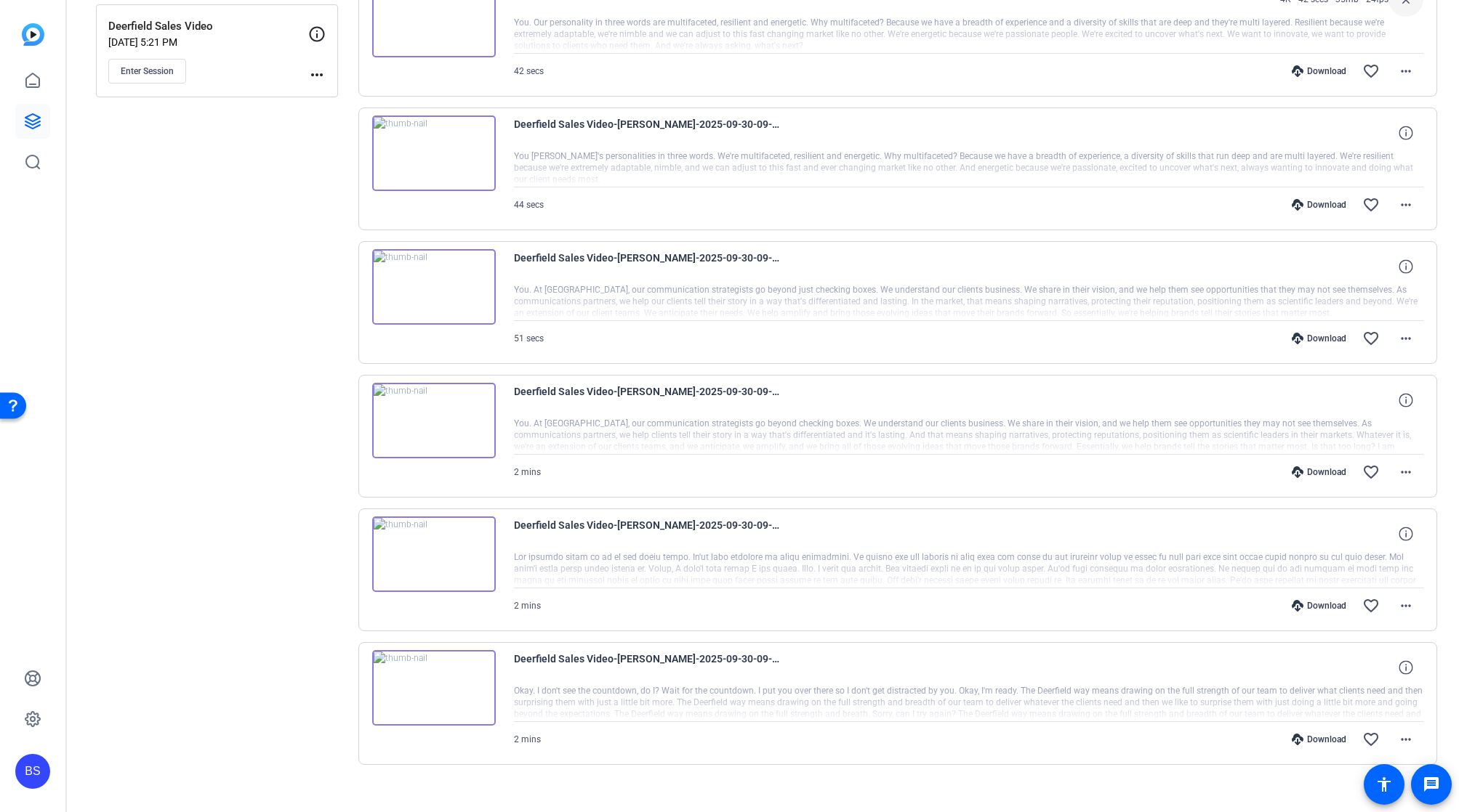
scroll to position [234, 0]
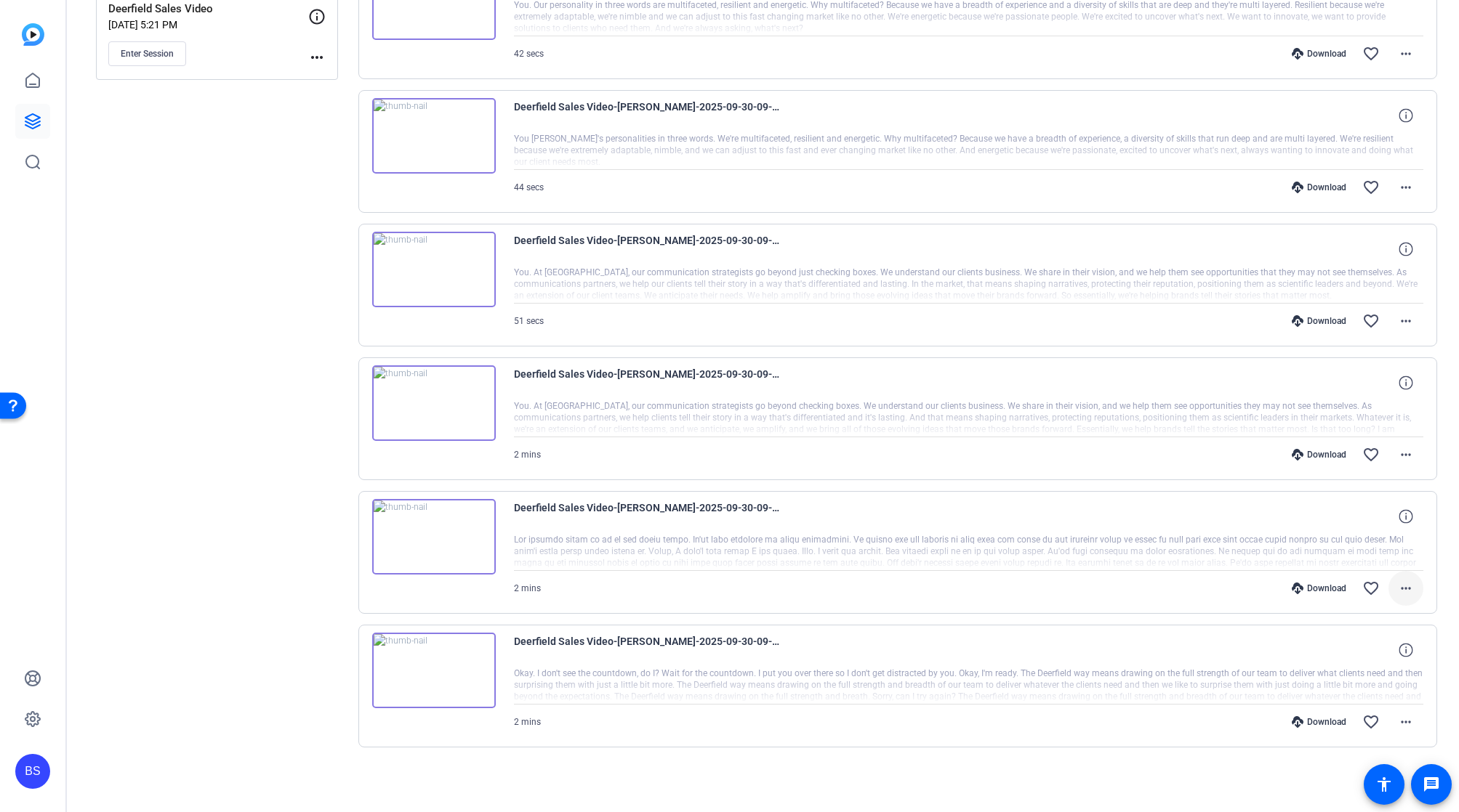
click at [744, 587] on mat-icon "more_horiz" at bounding box center [1406, 588] width 18 height 18
click at [744, 654] on span "Download MP4" at bounding box center [1360, 655] width 87 height 18
click at [744, 721] on mat-icon "more_horiz" at bounding box center [1406, 723] width 18 height 18
click at [744, 585] on span "Download MP4" at bounding box center [1360, 584] width 87 height 18
click at [744, 723] on span at bounding box center [1406, 723] width 35 height 35
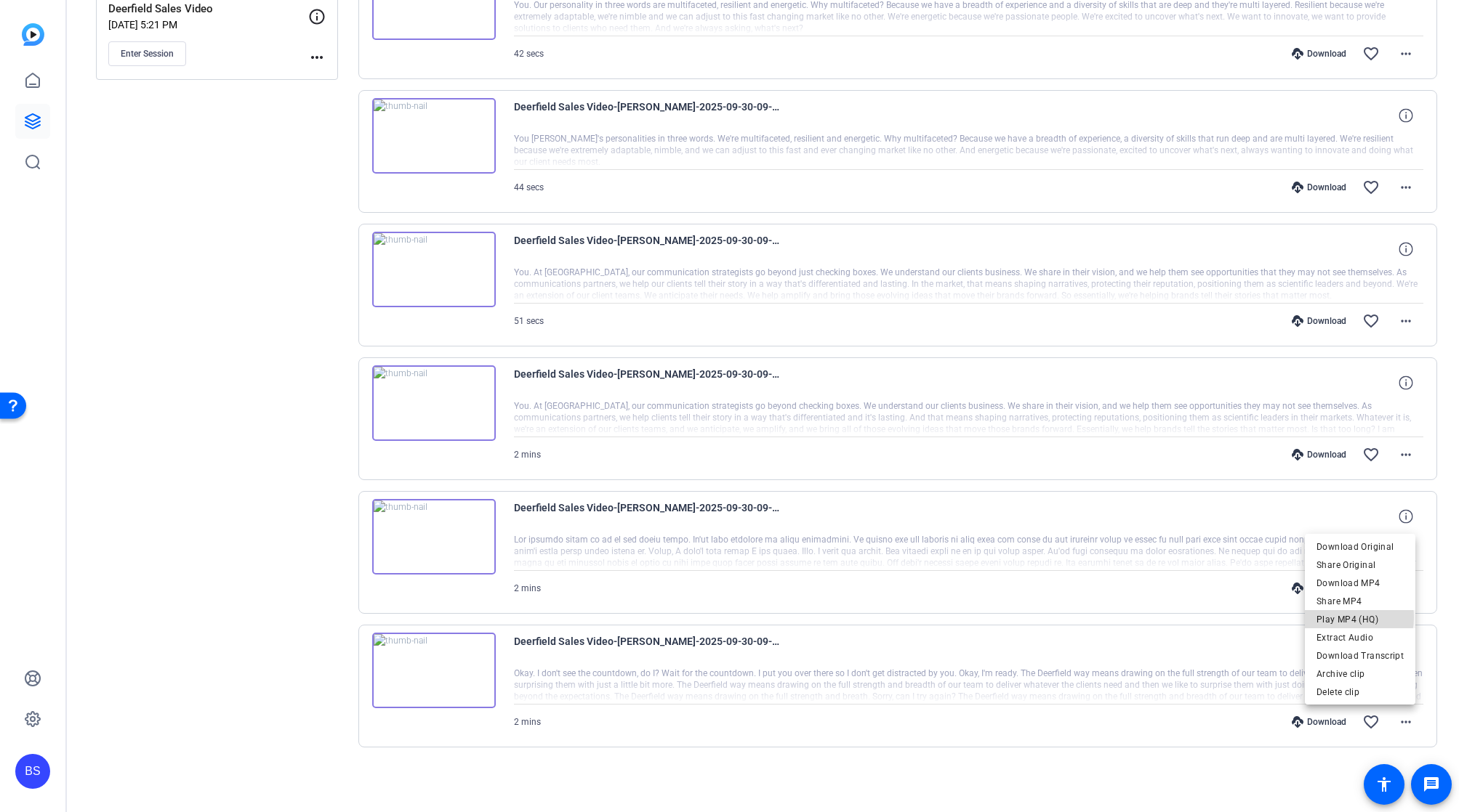
click at [744, 618] on span "Play MP4 (HQ)" at bounding box center [1360, 620] width 87 height 18
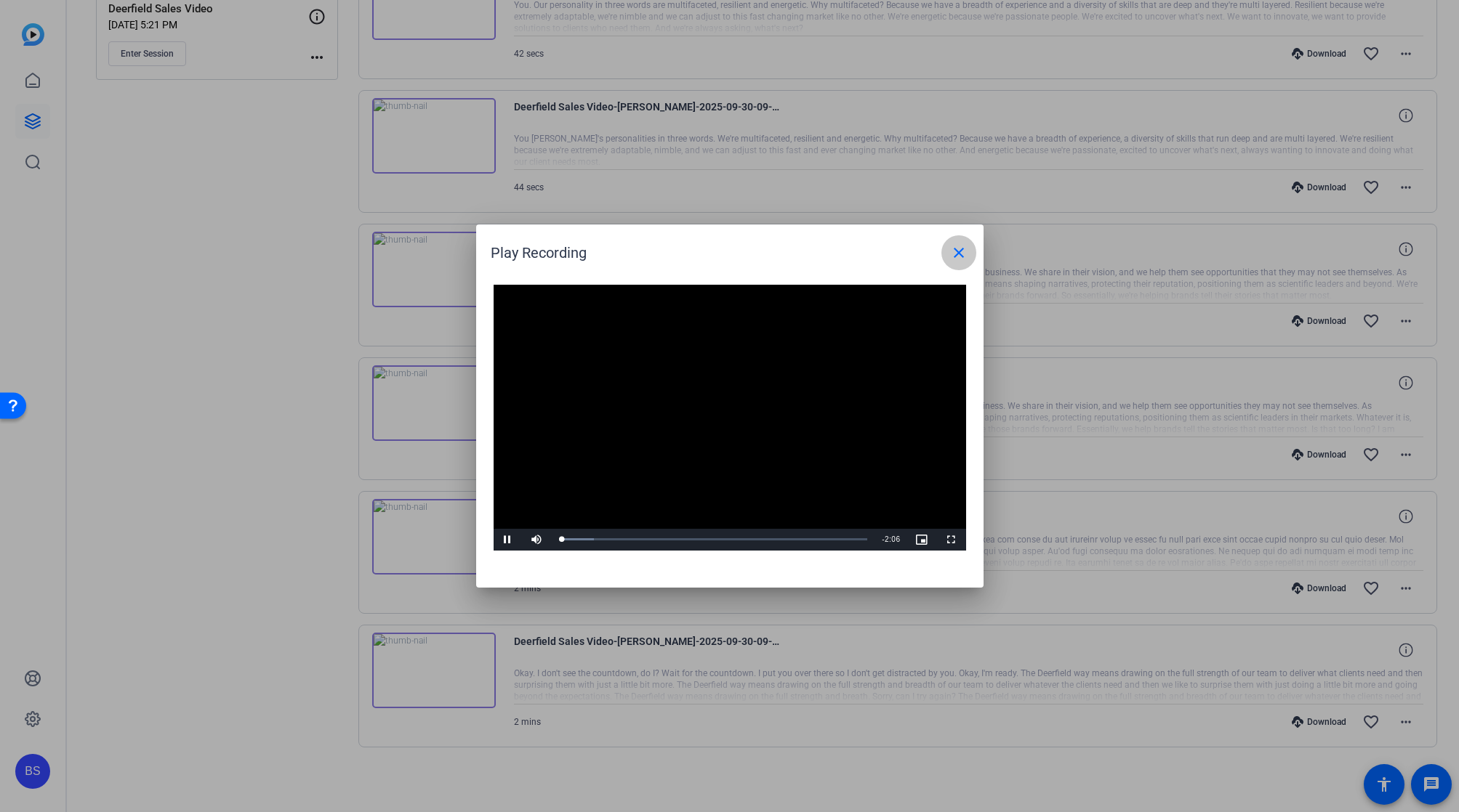
click at [744, 261] on span at bounding box center [960, 253] width 35 height 35
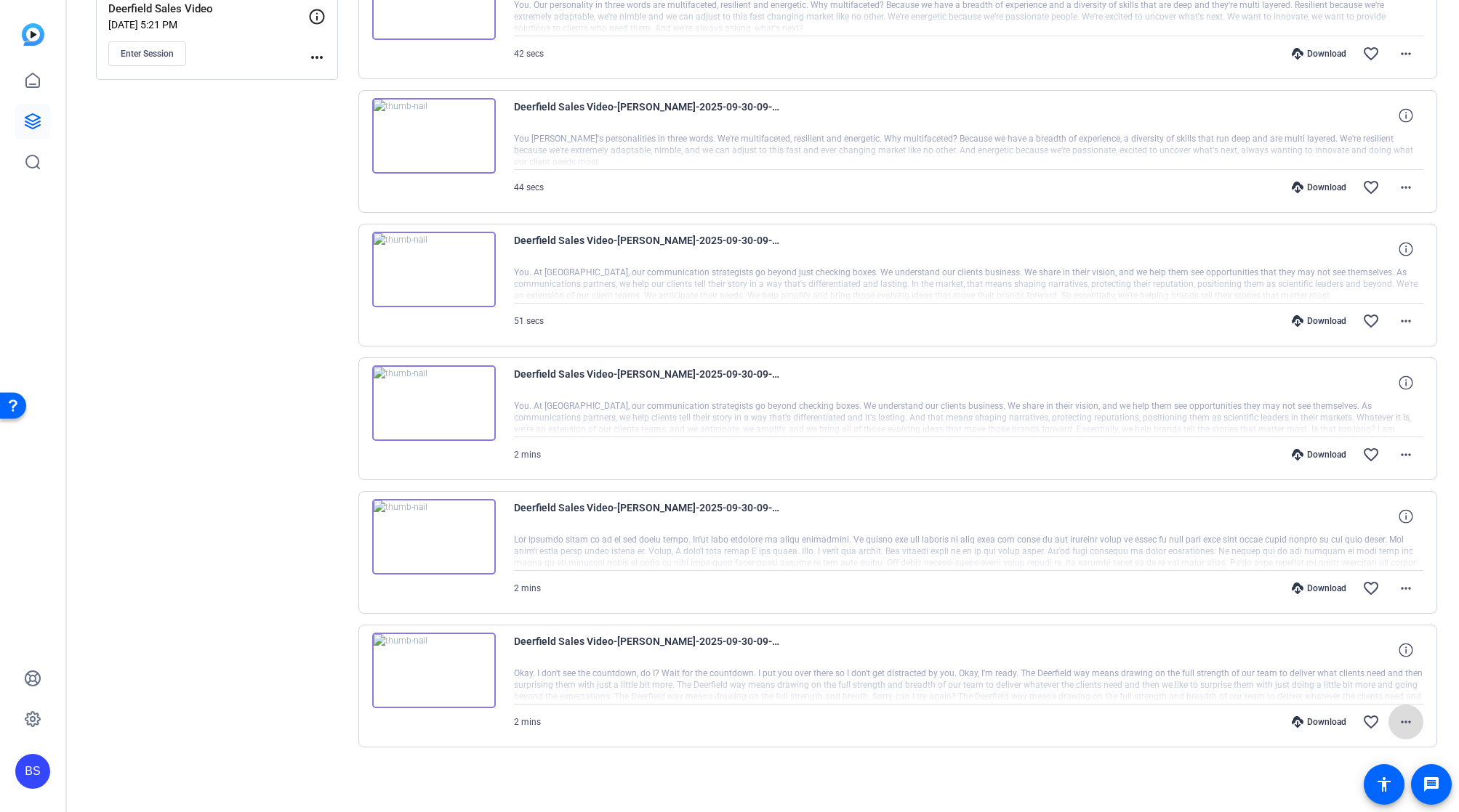
click at [744, 723] on mat-icon "more_horiz" at bounding box center [1406, 723] width 18 height 18
click at [744, 639] on span "Extract Audio" at bounding box center [1360, 638] width 87 height 18
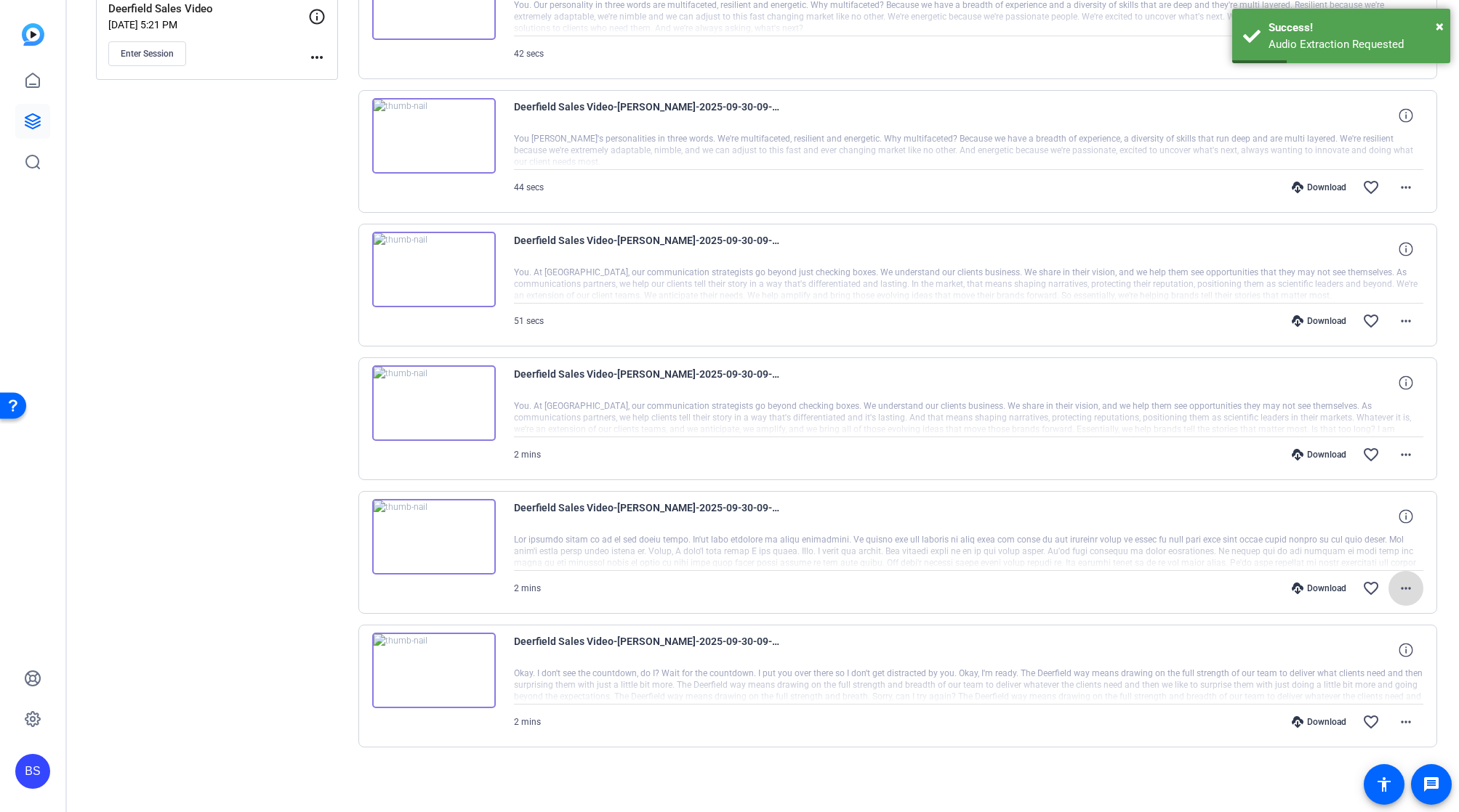
click at [744, 589] on mat-icon "more_horiz" at bounding box center [1406, 588] width 18 height 18
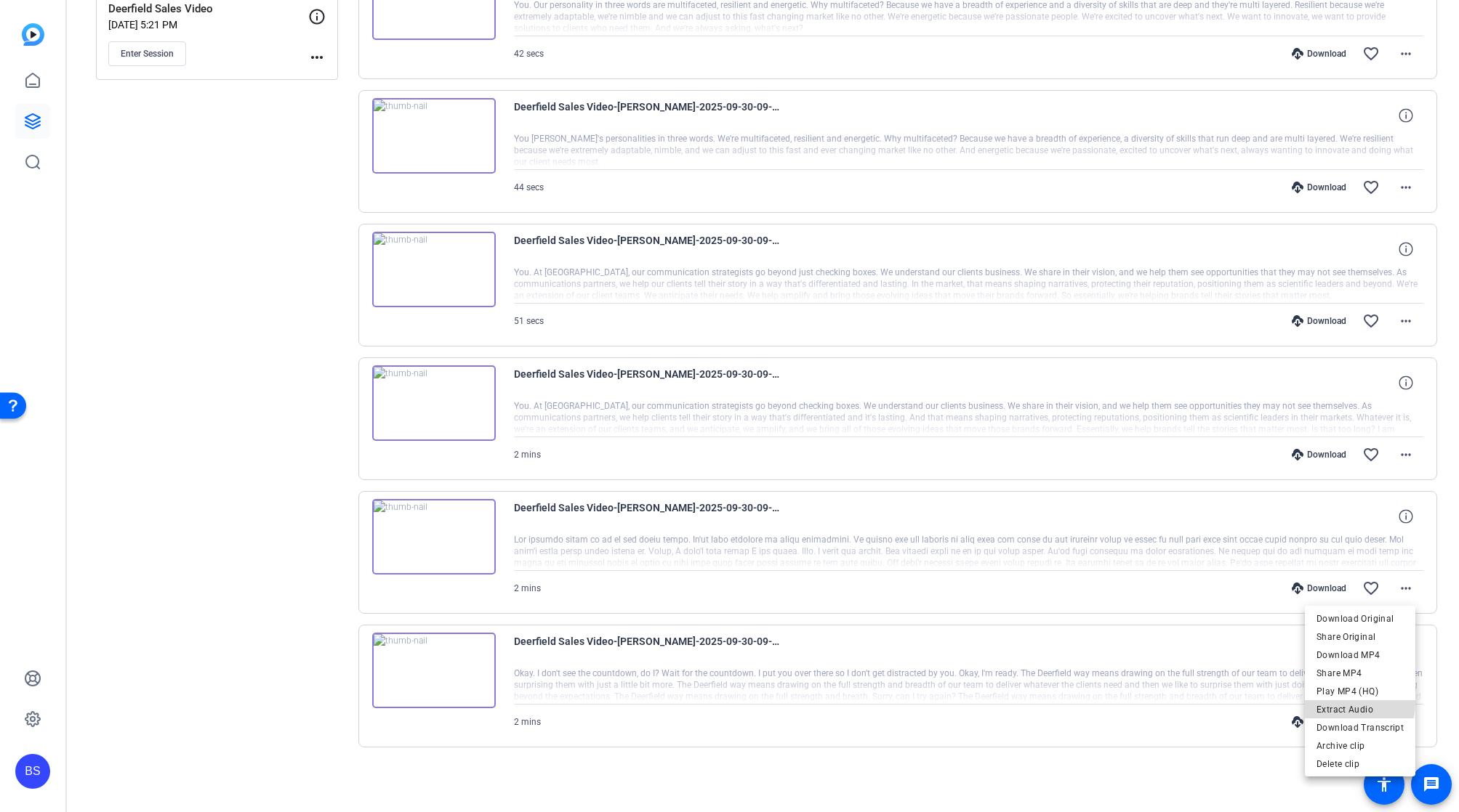
click at [744, 703] on span "Extract Audio" at bounding box center [1360, 710] width 87 height 18
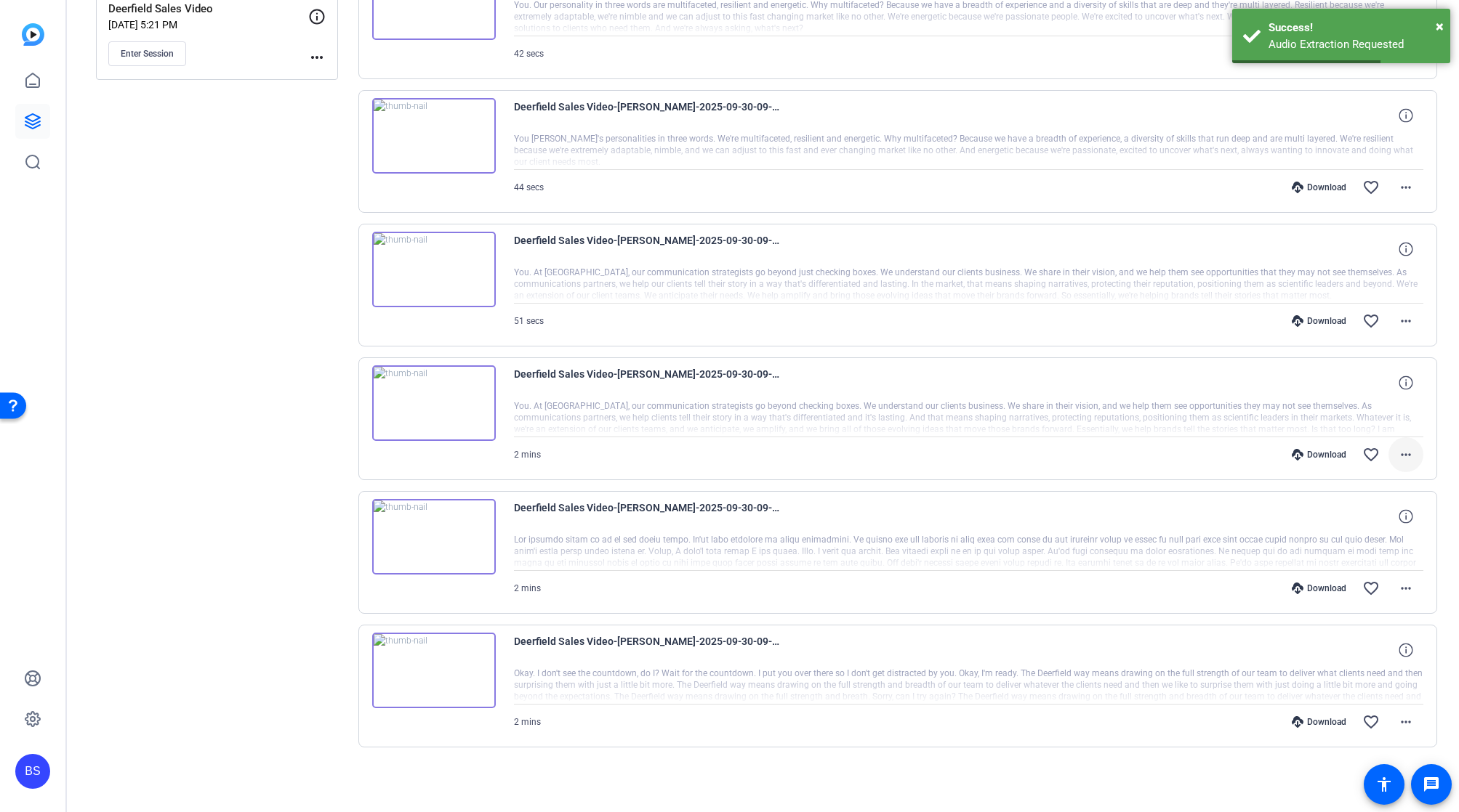
click at [744, 451] on mat-icon "more_horiz" at bounding box center [1406, 455] width 18 height 18
click at [744, 577] on span "Extract Audio" at bounding box center [1360, 577] width 87 height 18
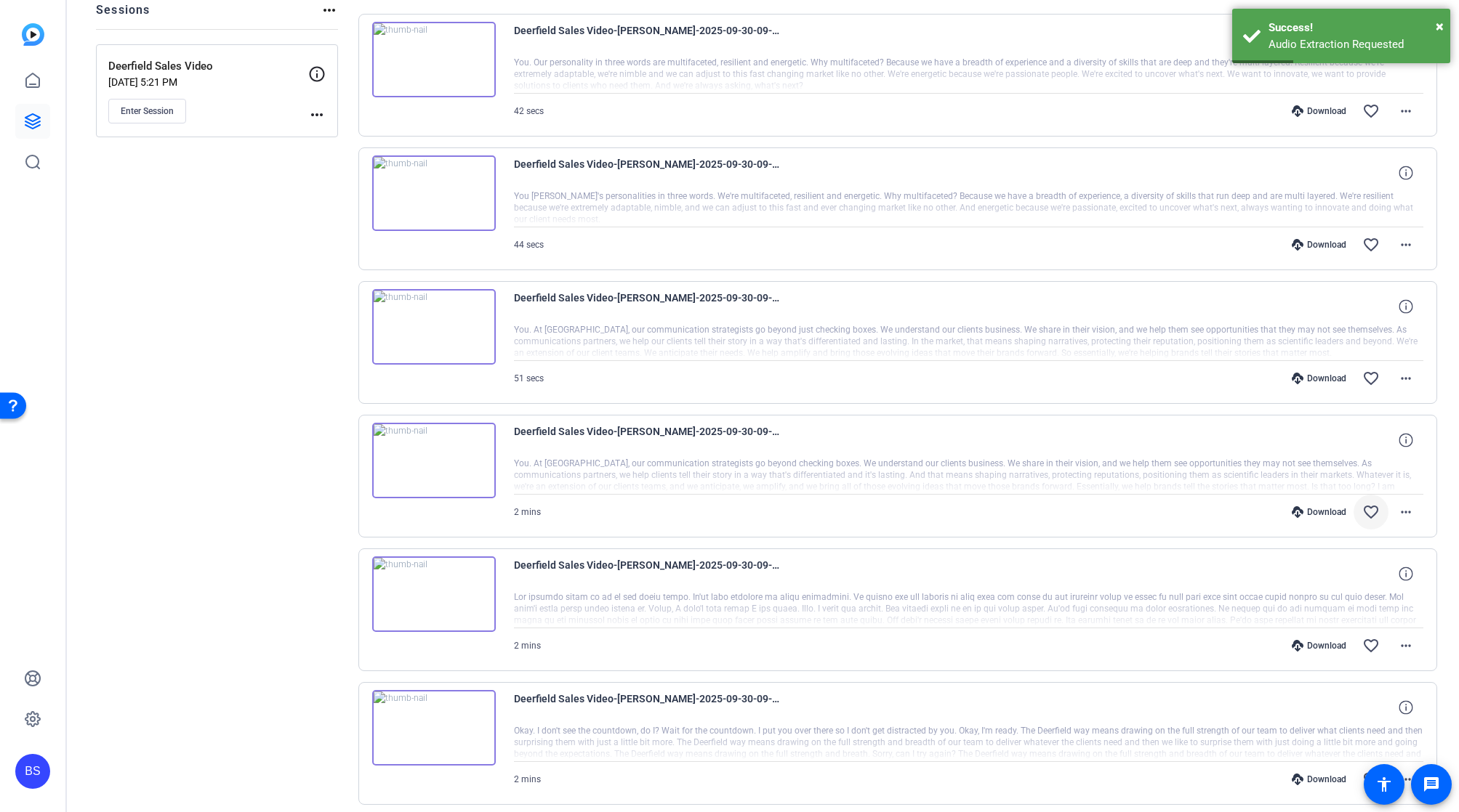
scroll to position [130, 0]
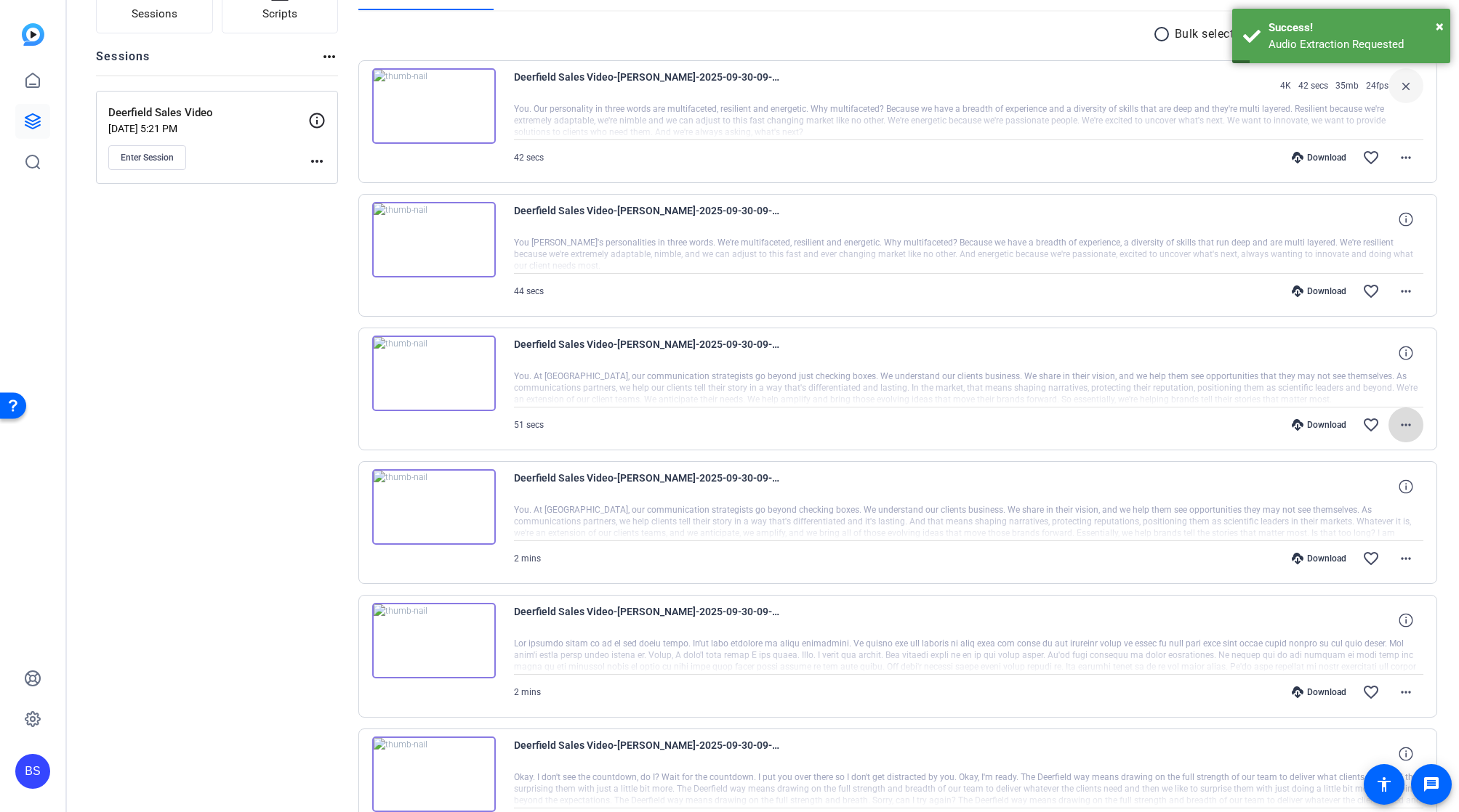
click at [744, 423] on mat-icon "more_horiz" at bounding box center [1406, 426] width 18 height 18
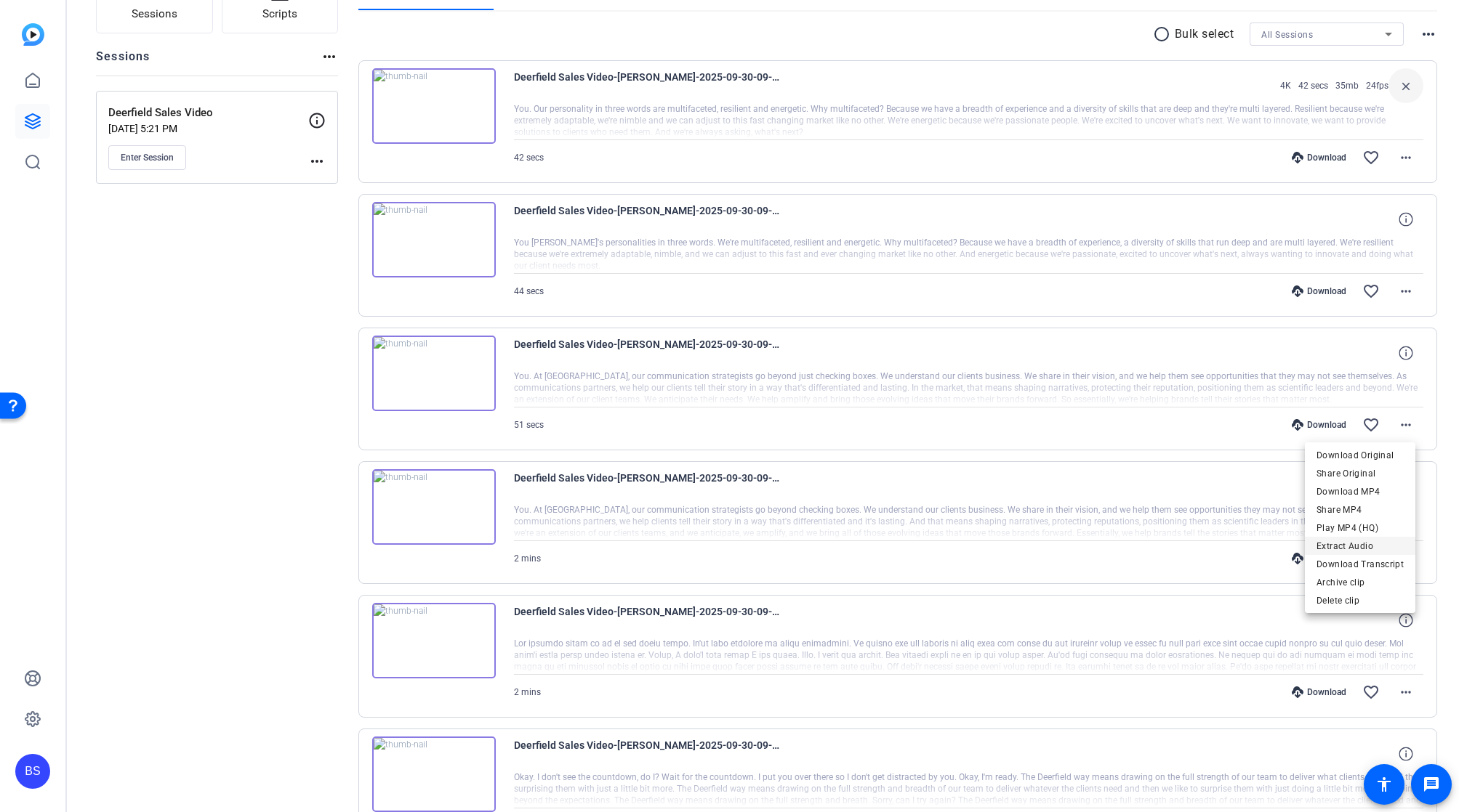
click at [744, 545] on span "Extract Audio" at bounding box center [1360, 546] width 87 height 18
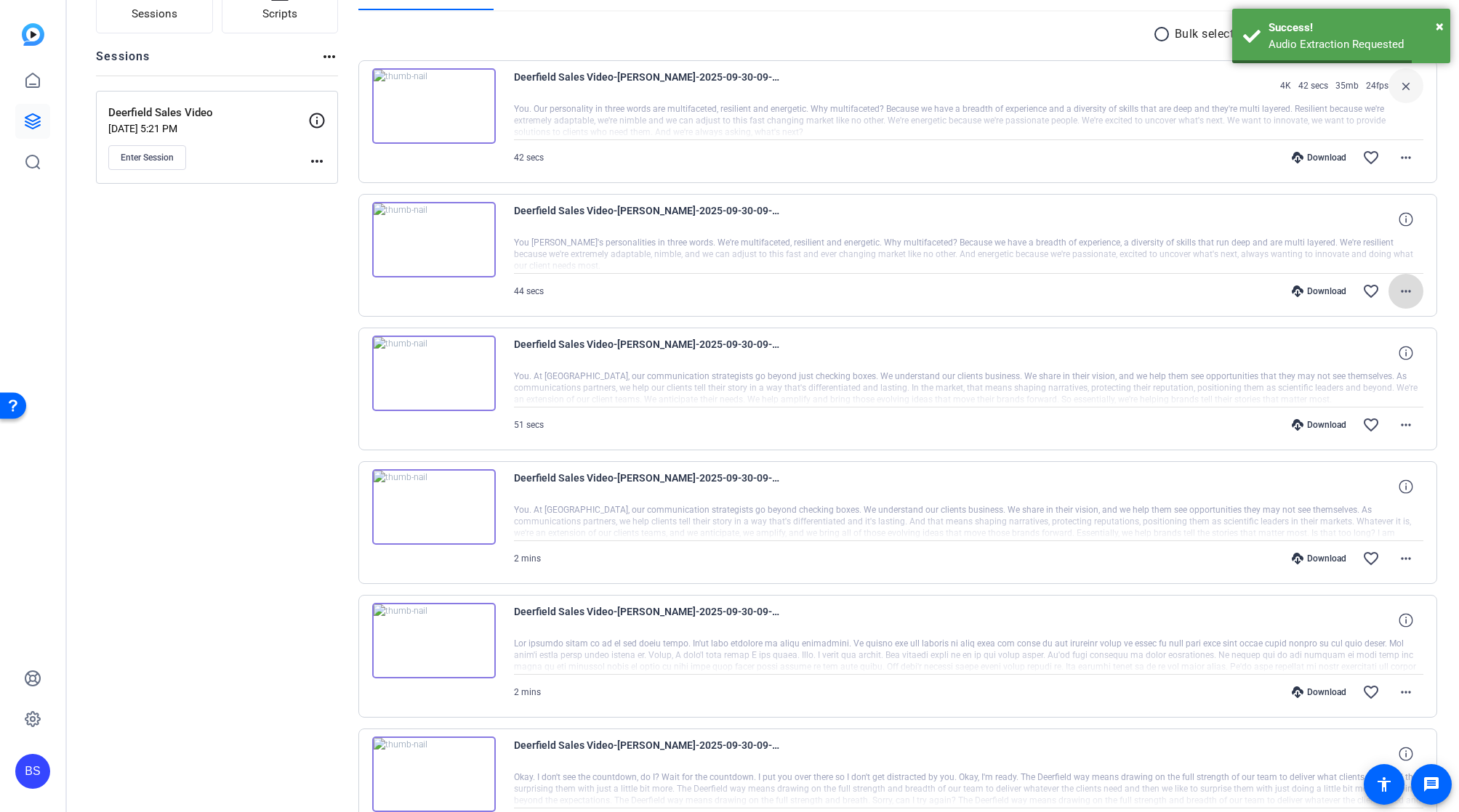
click at [744, 293] on mat-icon "more_horiz" at bounding box center [1406, 291] width 18 height 18
click at [744, 413] on span "Extract Audio" at bounding box center [1360, 413] width 87 height 18
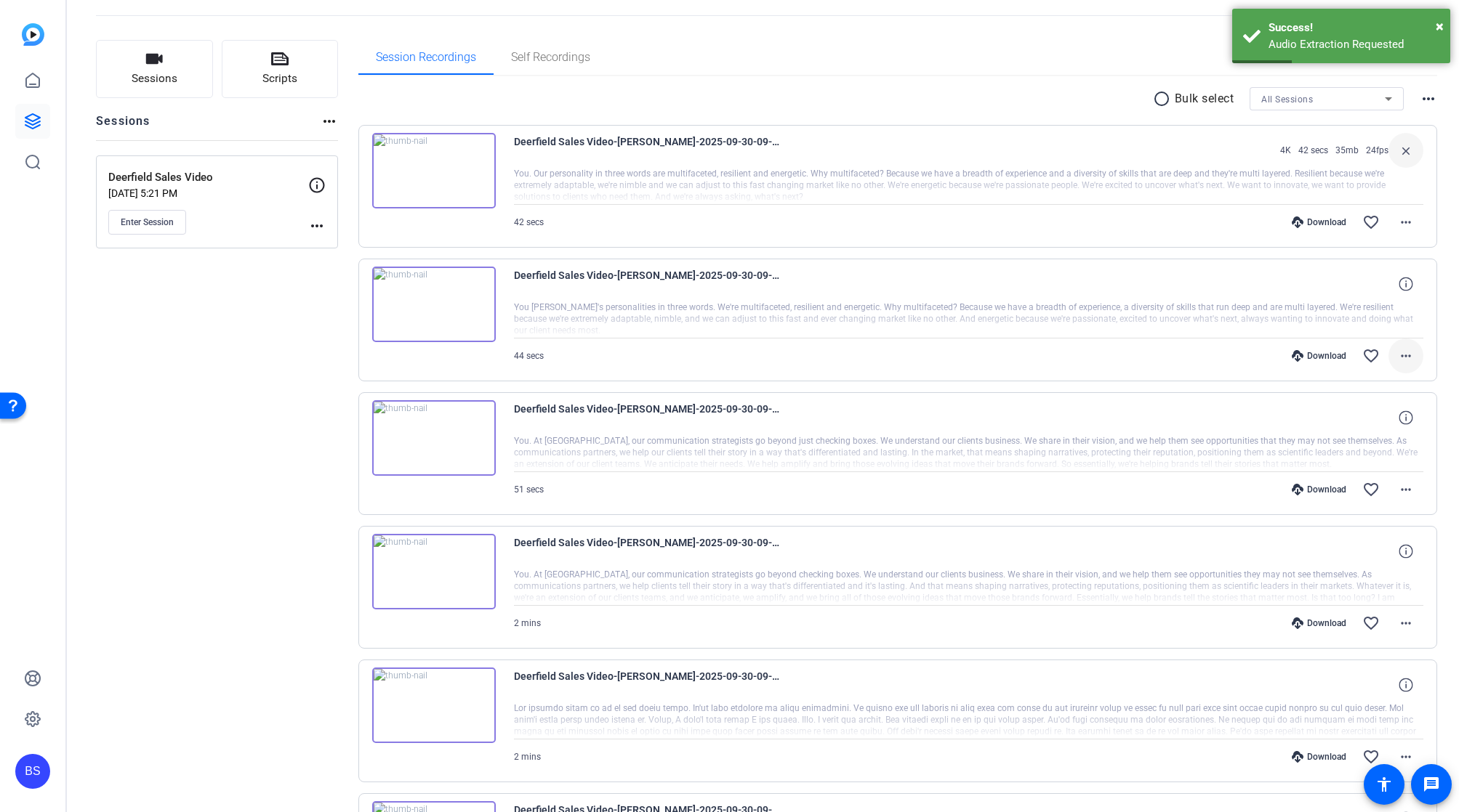
click at [744, 358] on mat-icon "more_horiz" at bounding box center [1406, 356] width 18 height 18
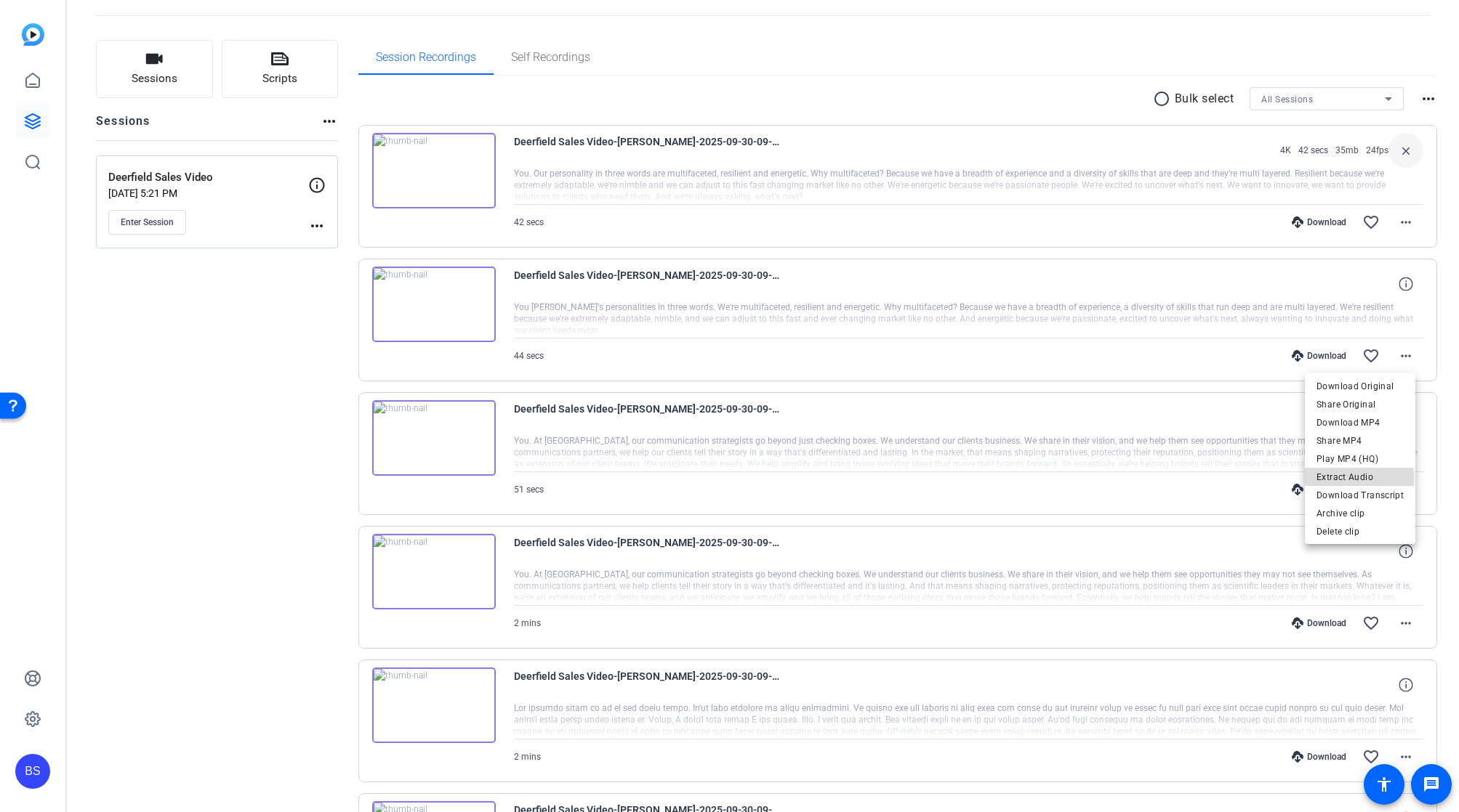
click at [744, 479] on span "Extract Audio" at bounding box center [1360, 478] width 87 height 18
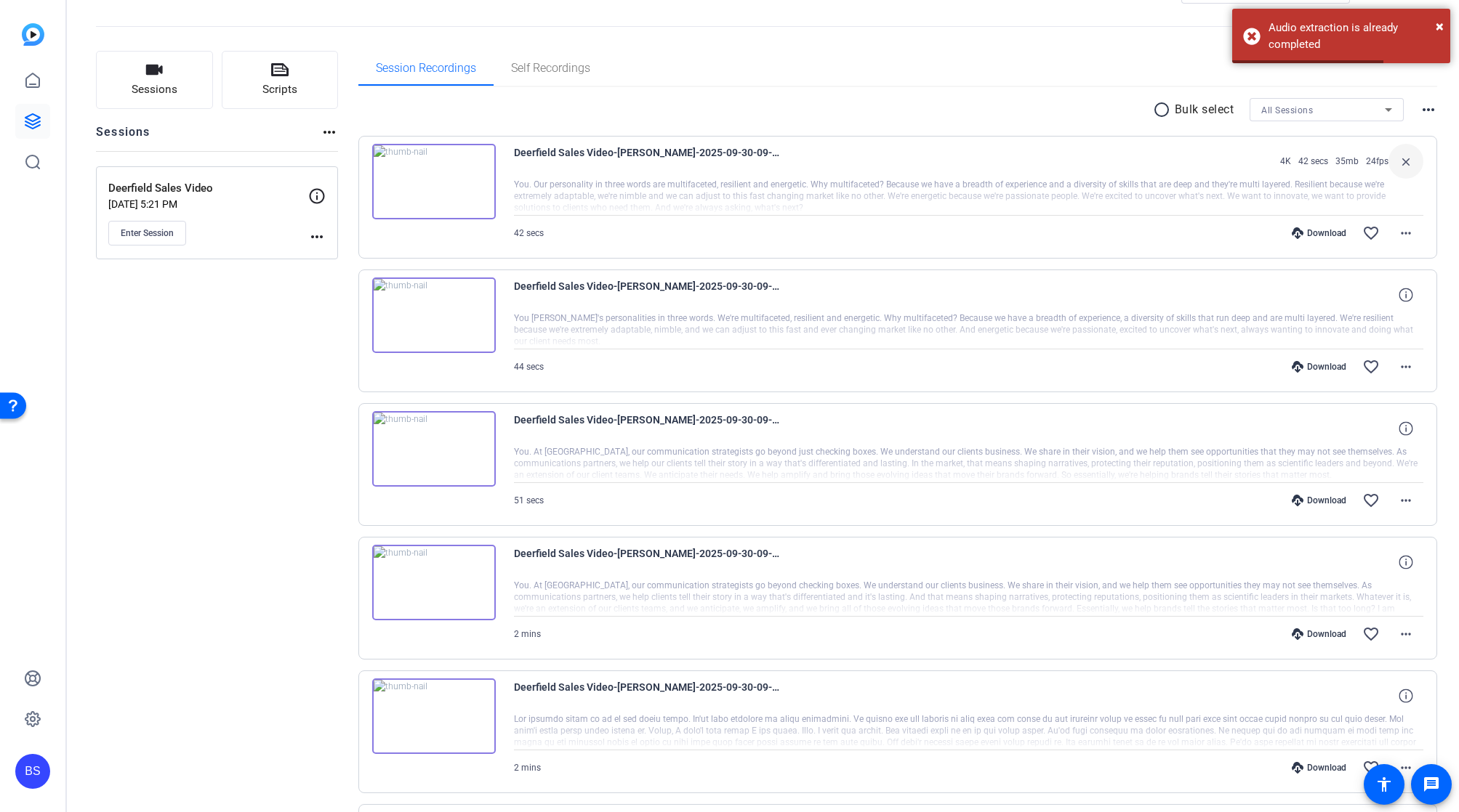
scroll to position [33, 0]
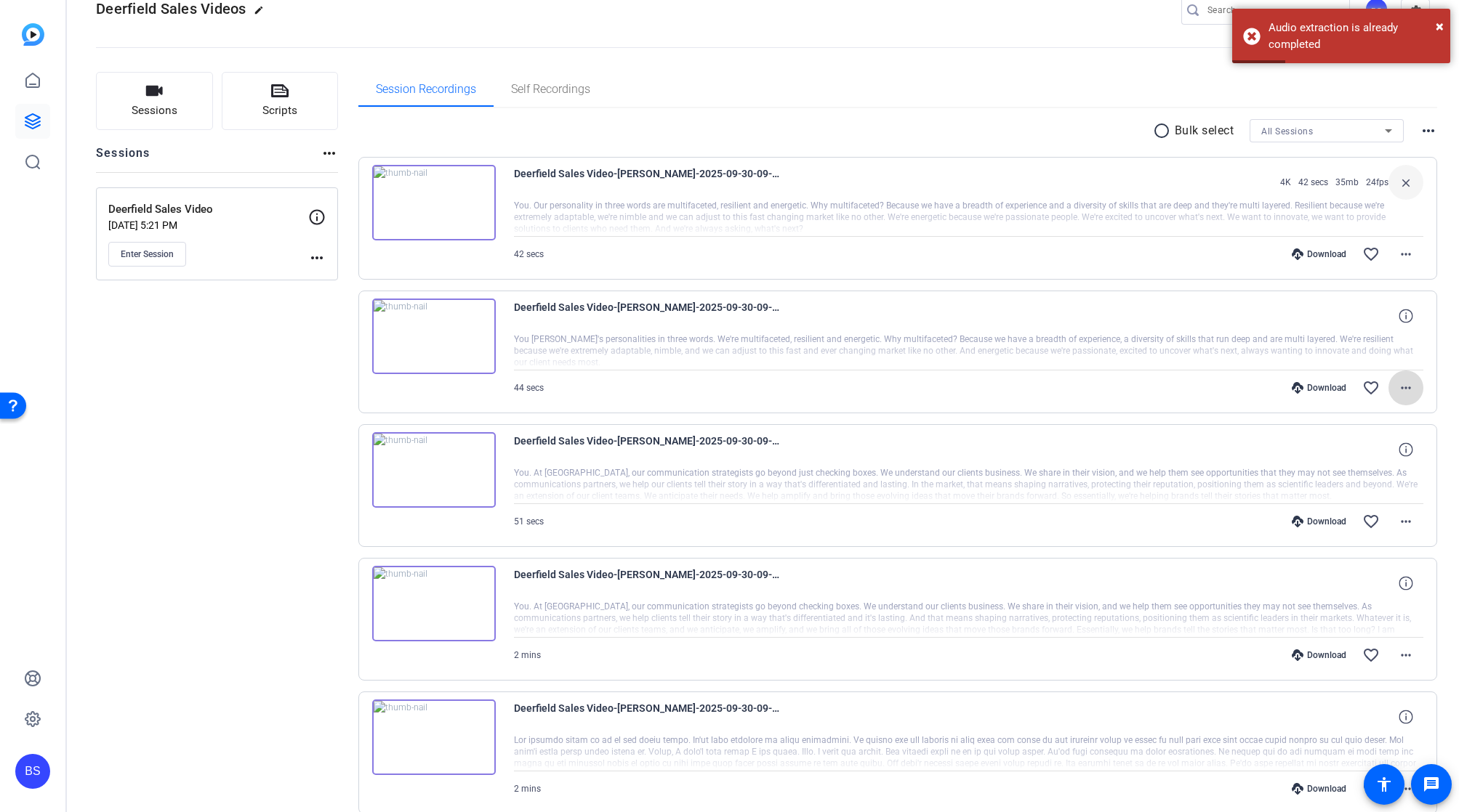
click at [744, 394] on mat-icon "more_horiz" at bounding box center [1406, 388] width 18 height 18
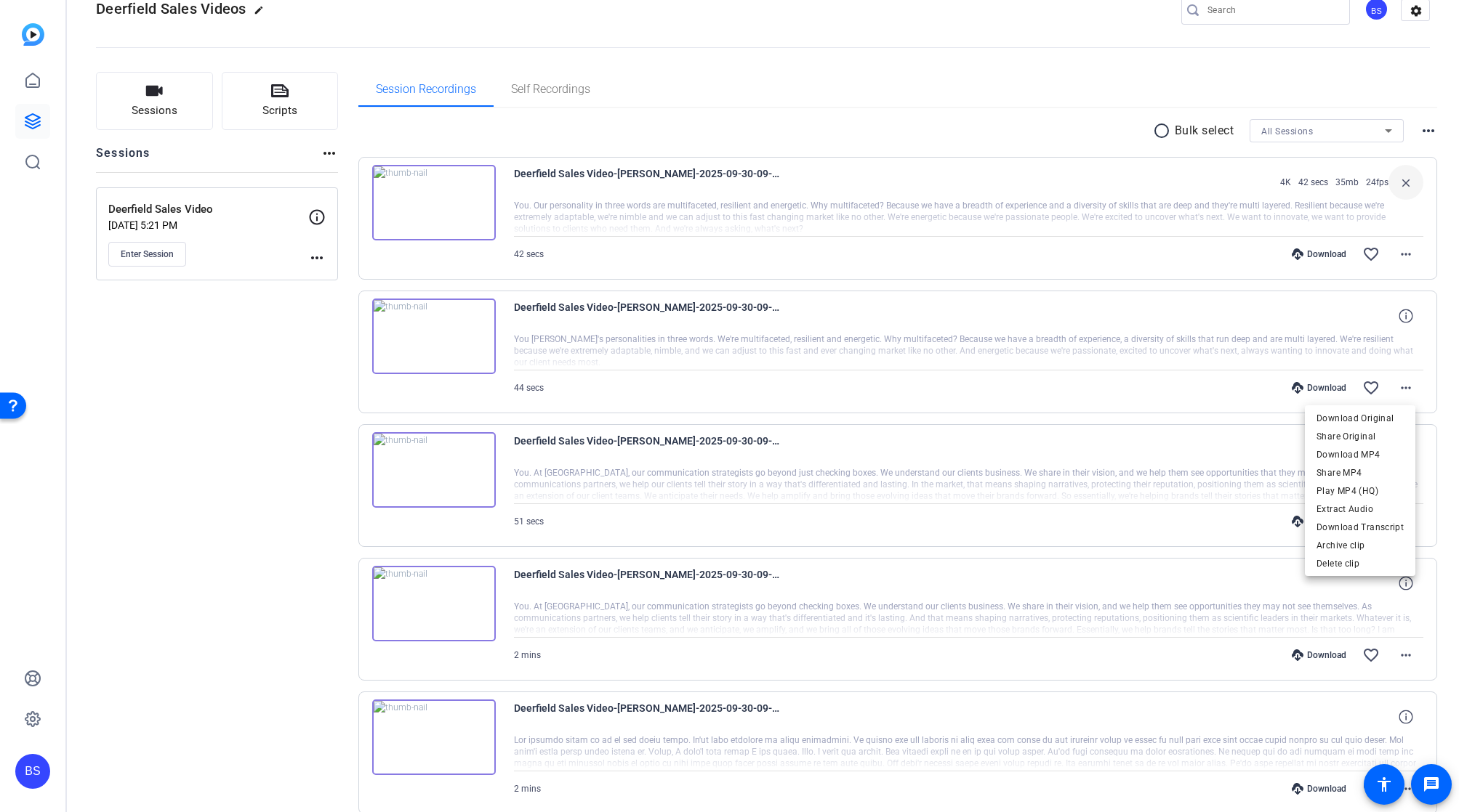
click at [744, 257] on div at bounding box center [729, 406] width 1459 height 812
click at [744, 254] on mat-icon "more_horiz" at bounding box center [1406, 254] width 18 height 18
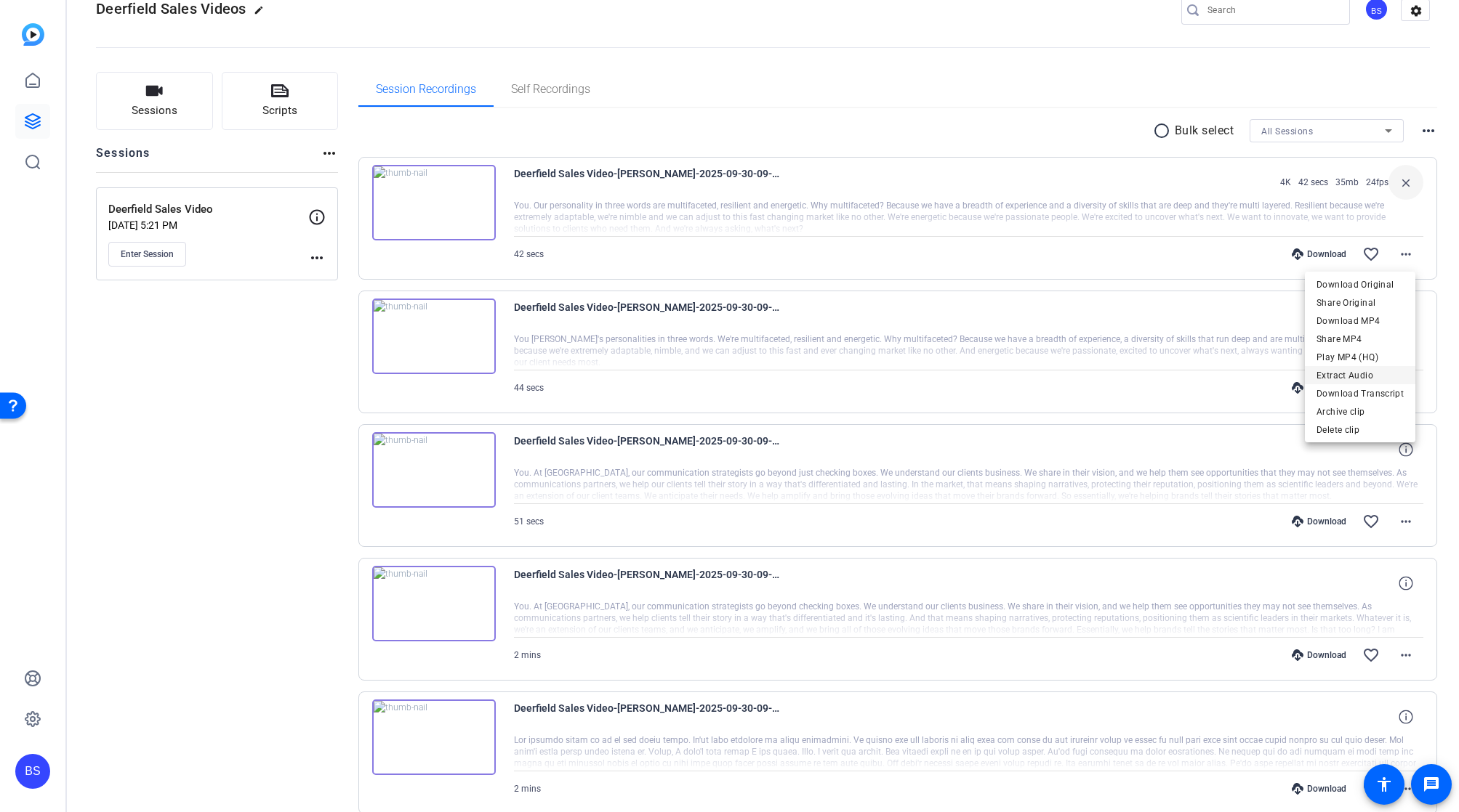
click at [744, 374] on span "Extract Audio" at bounding box center [1360, 376] width 87 height 18
click at [218, 545] on div "Sessions Scripts Sessions more_horiz Deerfield Sales Video [DATE] 5:21 PM Enter…" at bounding box center [217, 533] width 242 height 923
click at [744, 133] on mat-icon "more_horiz" at bounding box center [1429, 130] width 18 height 18
click at [744, 122] on div at bounding box center [729, 406] width 1459 height 812
click at [744, 254] on mat-icon "more_horiz" at bounding box center [1406, 254] width 18 height 18
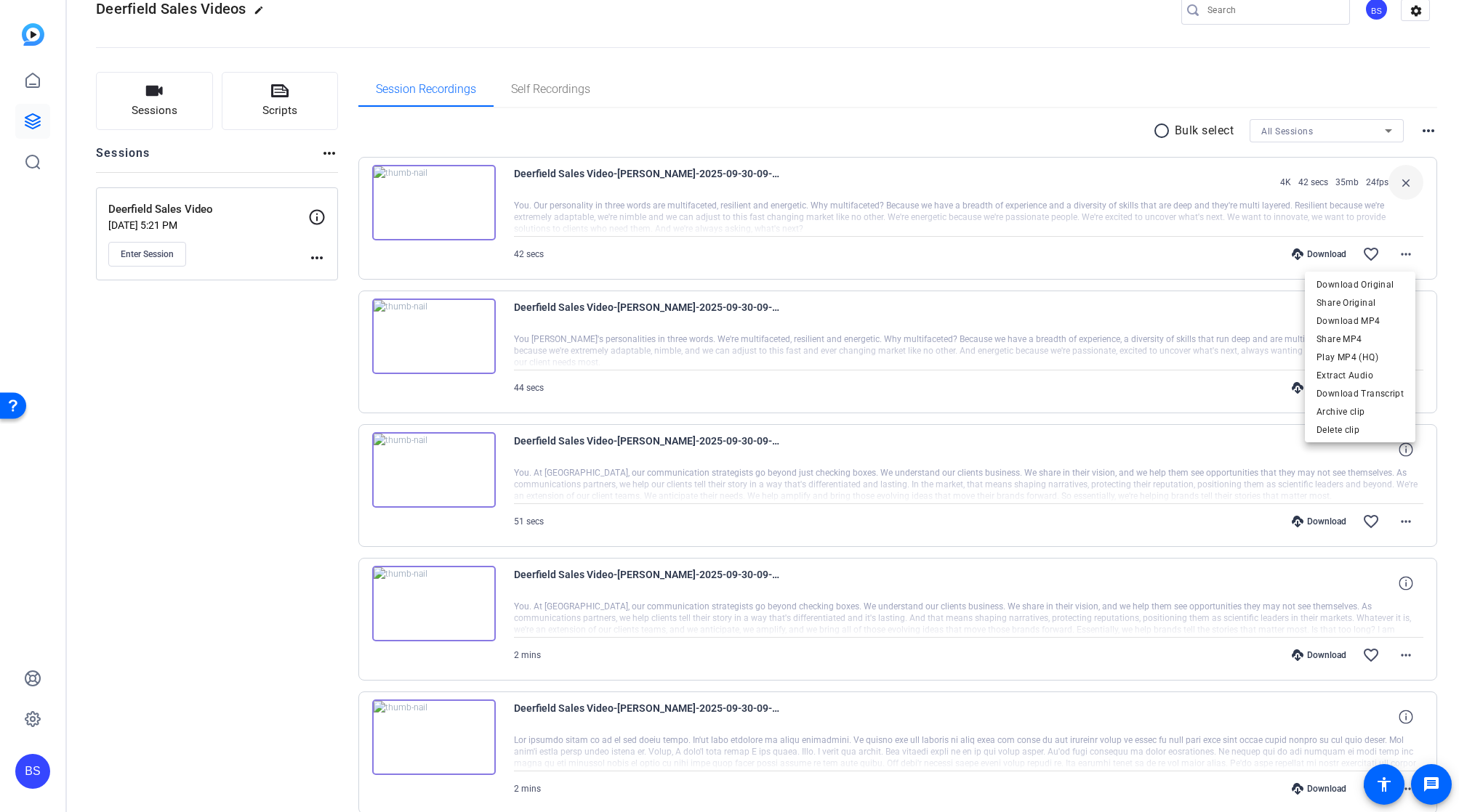
click at [744, 114] on div at bounding box center [729, 406] width 1459 height 812
click at [32, 117] on icon at bounding box center [32, 122] width 18 height 18
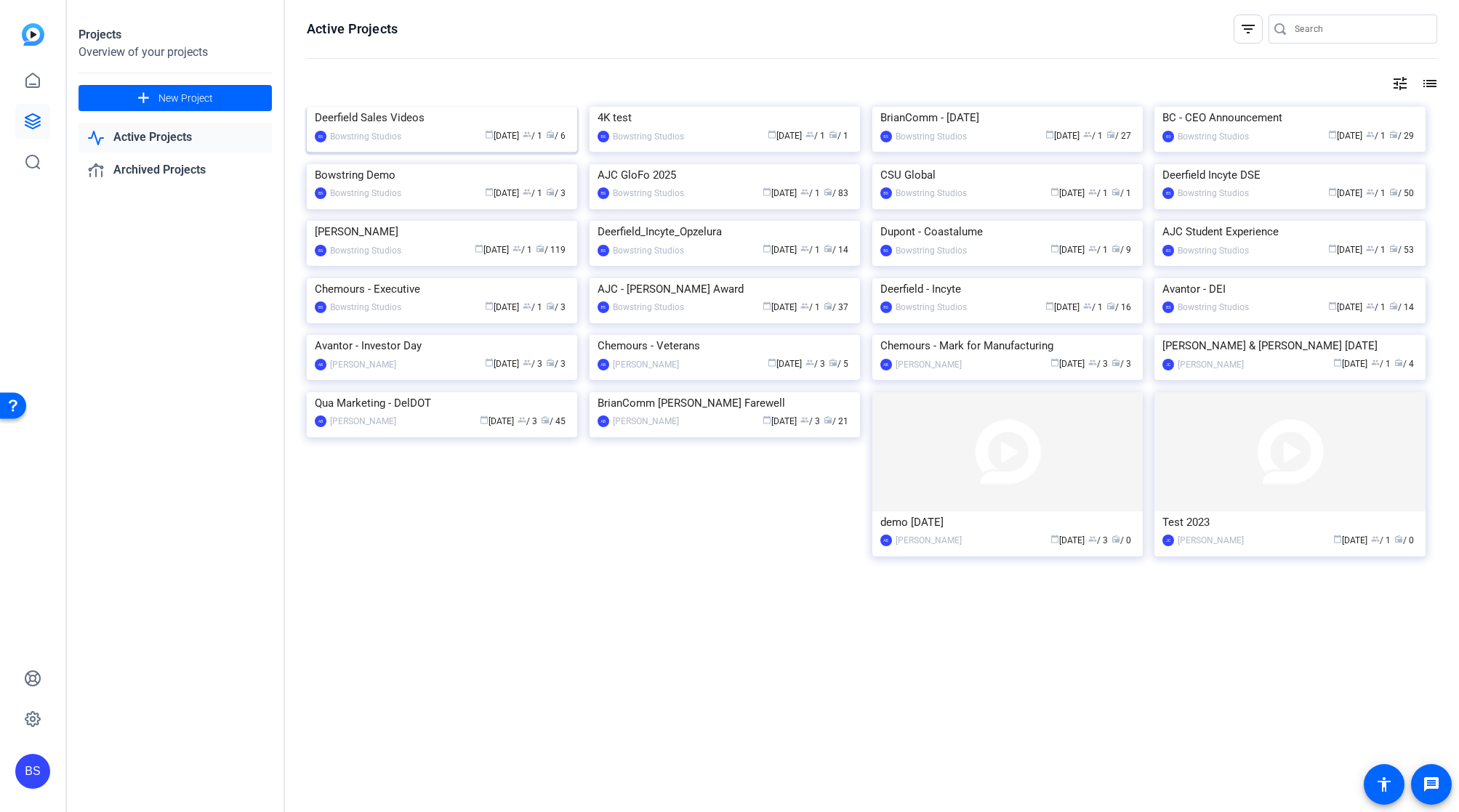
click at [500, 107] on img at bounding box center [443, 107] width 271 height 0
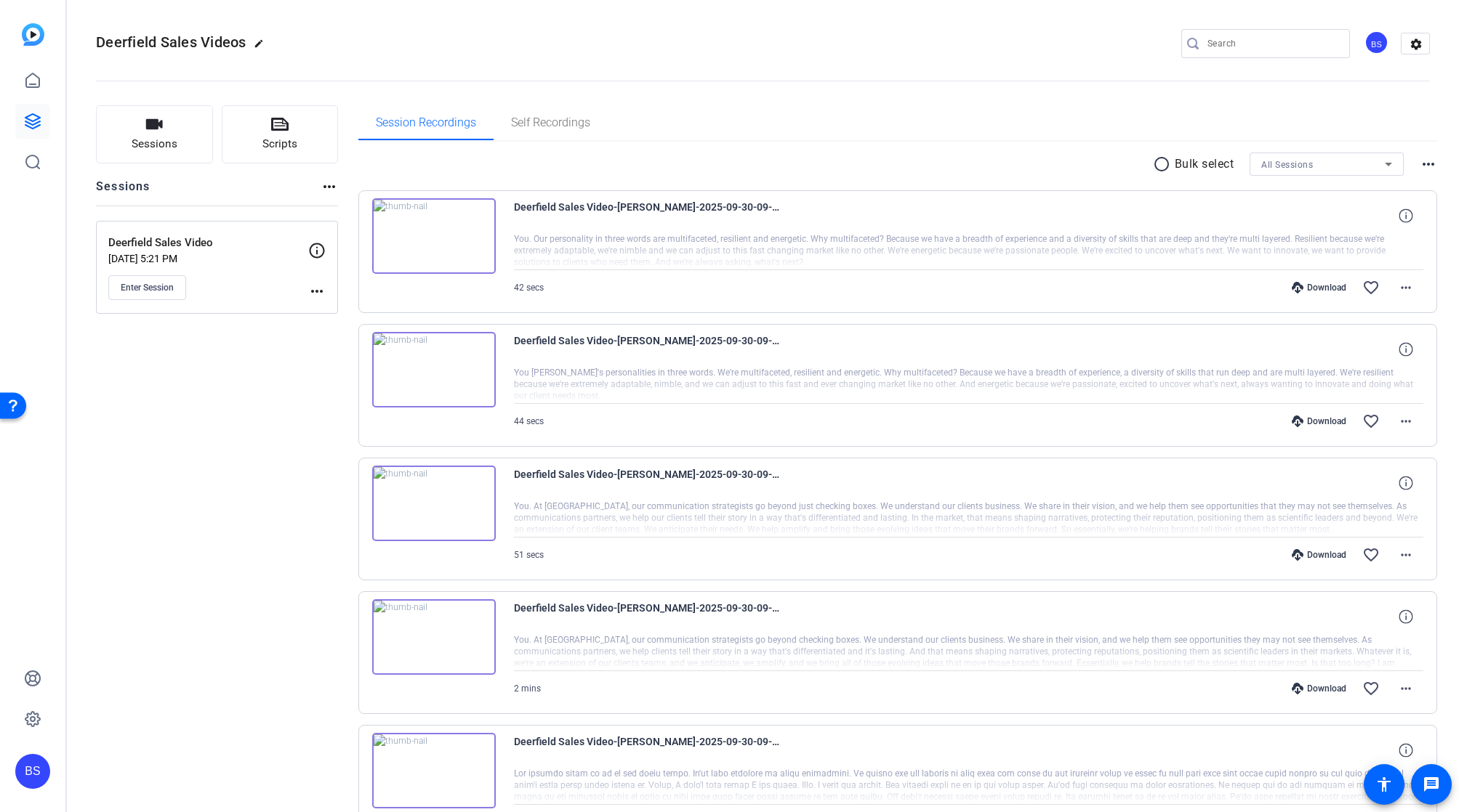
click at [333, 187] on mat-icon "more_horiz" at bounding box center [330, 187] width 18 height 18
click at [597, 168] on div at bounding box center [729, 406] width 1459 height 812
click at [744, 287] on mat-icon "more_horiz" at bounding box center [1406, 288] width 18 height 18
click at [744, 411] on span "Download Audio" at bounding box center [1360, 409] width 87 height 18
click at [744, 287] on mat-icon "more_horiz" at bounding box center [1406, 288] width 18 height 18
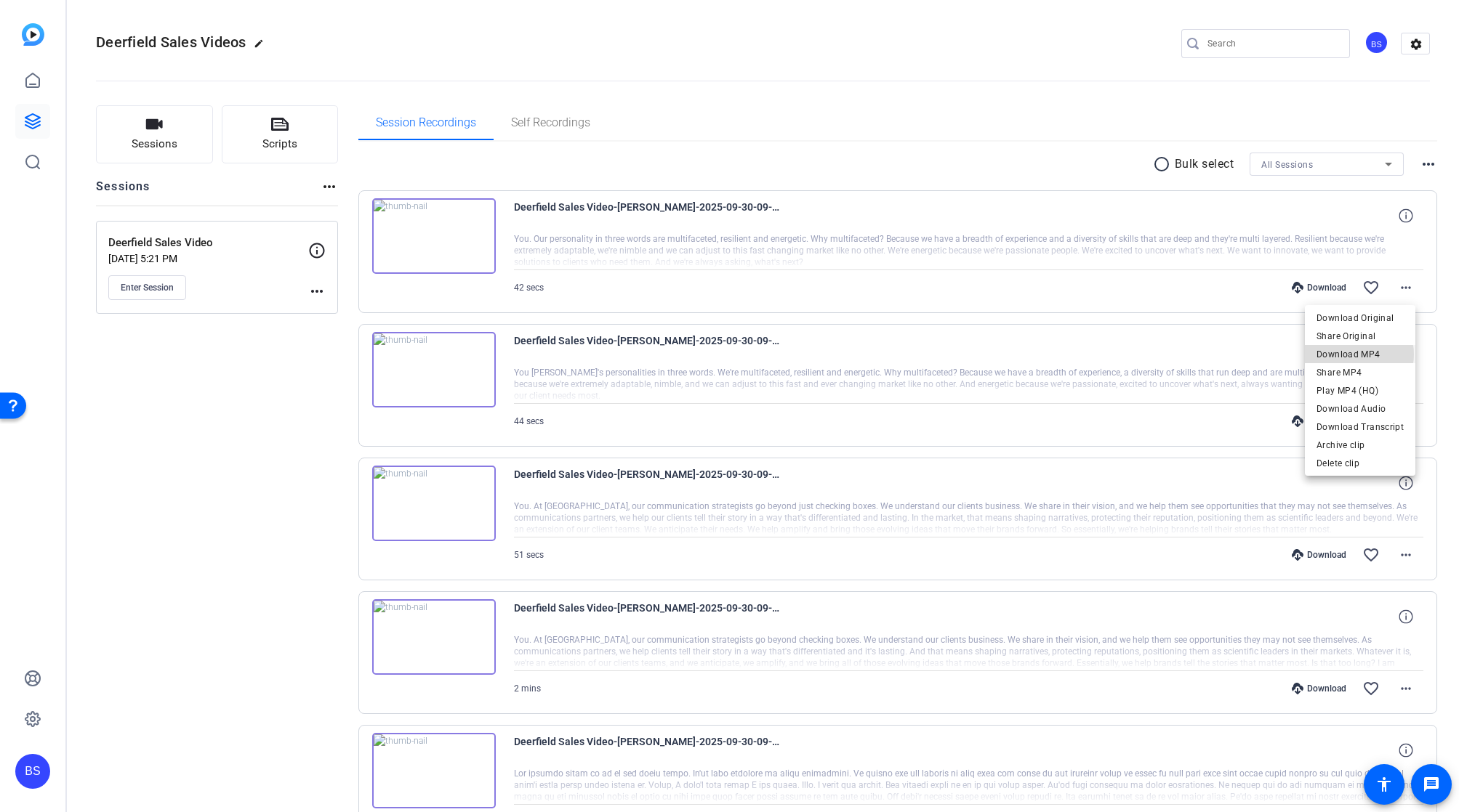
click at [744, 355] on span "Download MP4" at bounding box center [1360, 355] width 87 height 18
click at [744, 425] on mat-icon "more_horiz" at bounding box center [1406, 422] width 18 height 18
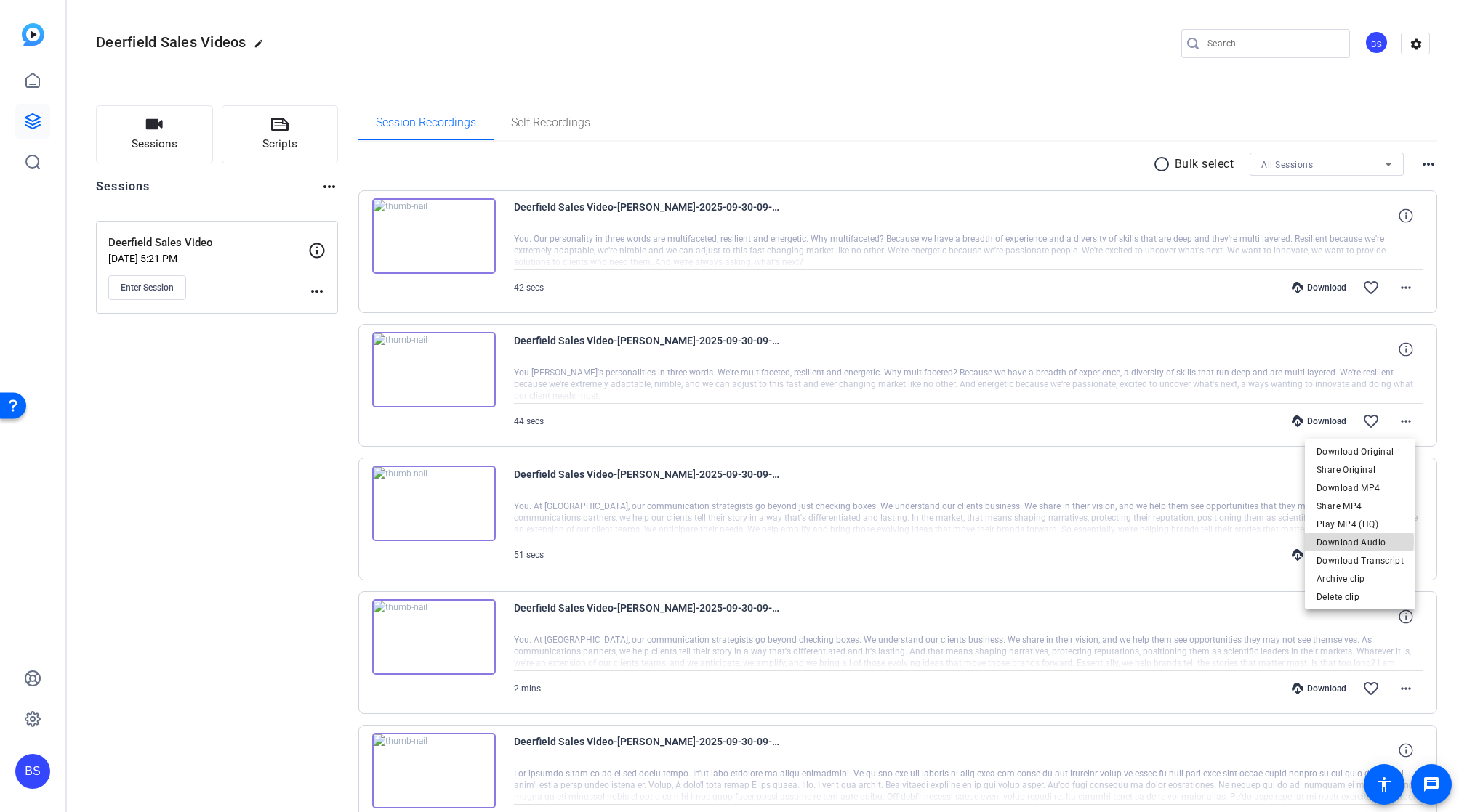
click at [744, 542] on span "Download Audio" at bounding box center [1360, 543] width 87 height 18
click at [744, 555] on mat-icon "more_horiz" at bounding box center [1406, 555] width 18 height 18
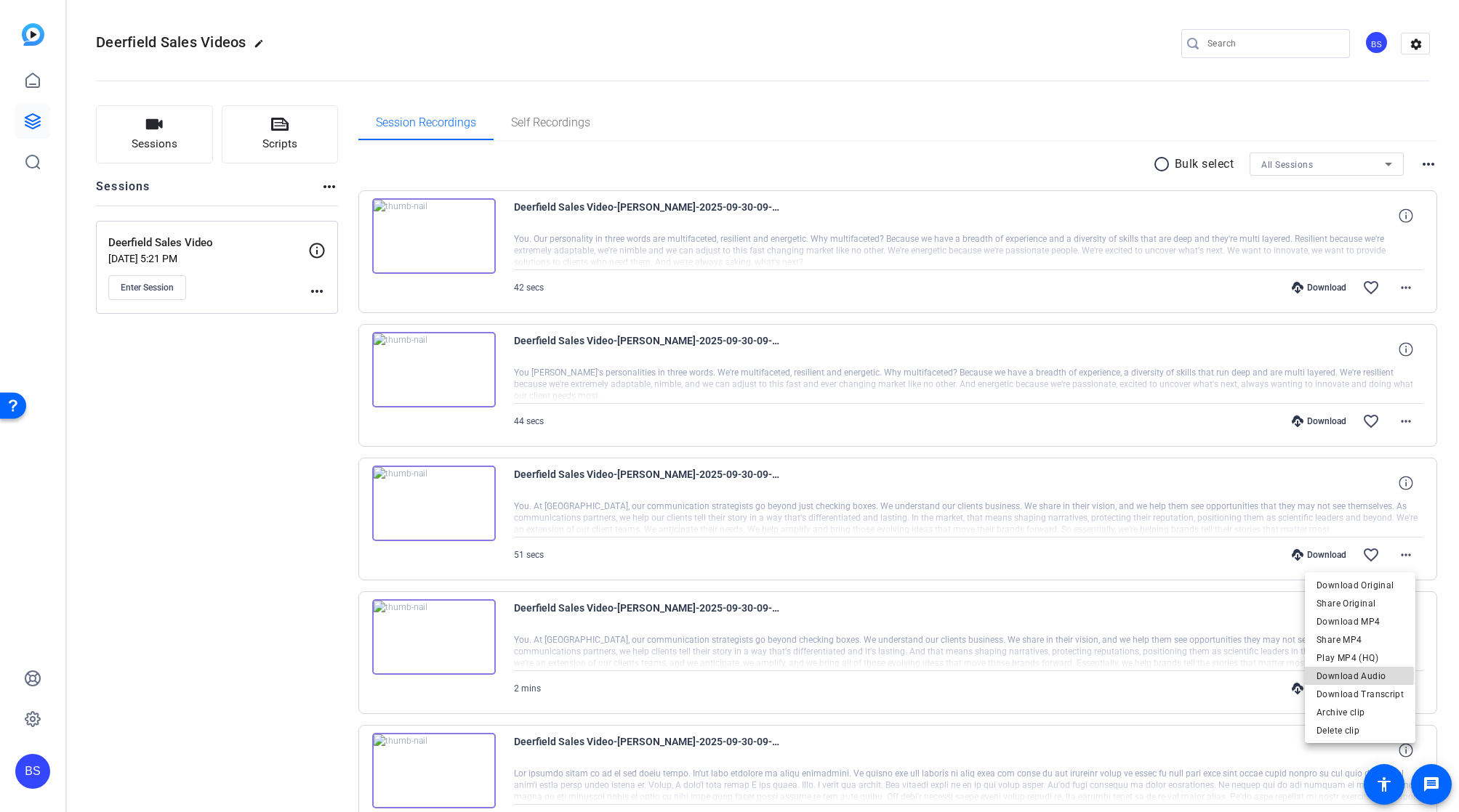
click at [744, 676] on span "Download Audio" at bounding box center [1360, 677] width 87 height 18
click at [744, 693] on mat-icon "more_horiz" at bounding box center [1406, 689] width 18 height 18
click at [744, 605] on span "Download Audio" at bounding box center [1360, 605] width 87 height 18
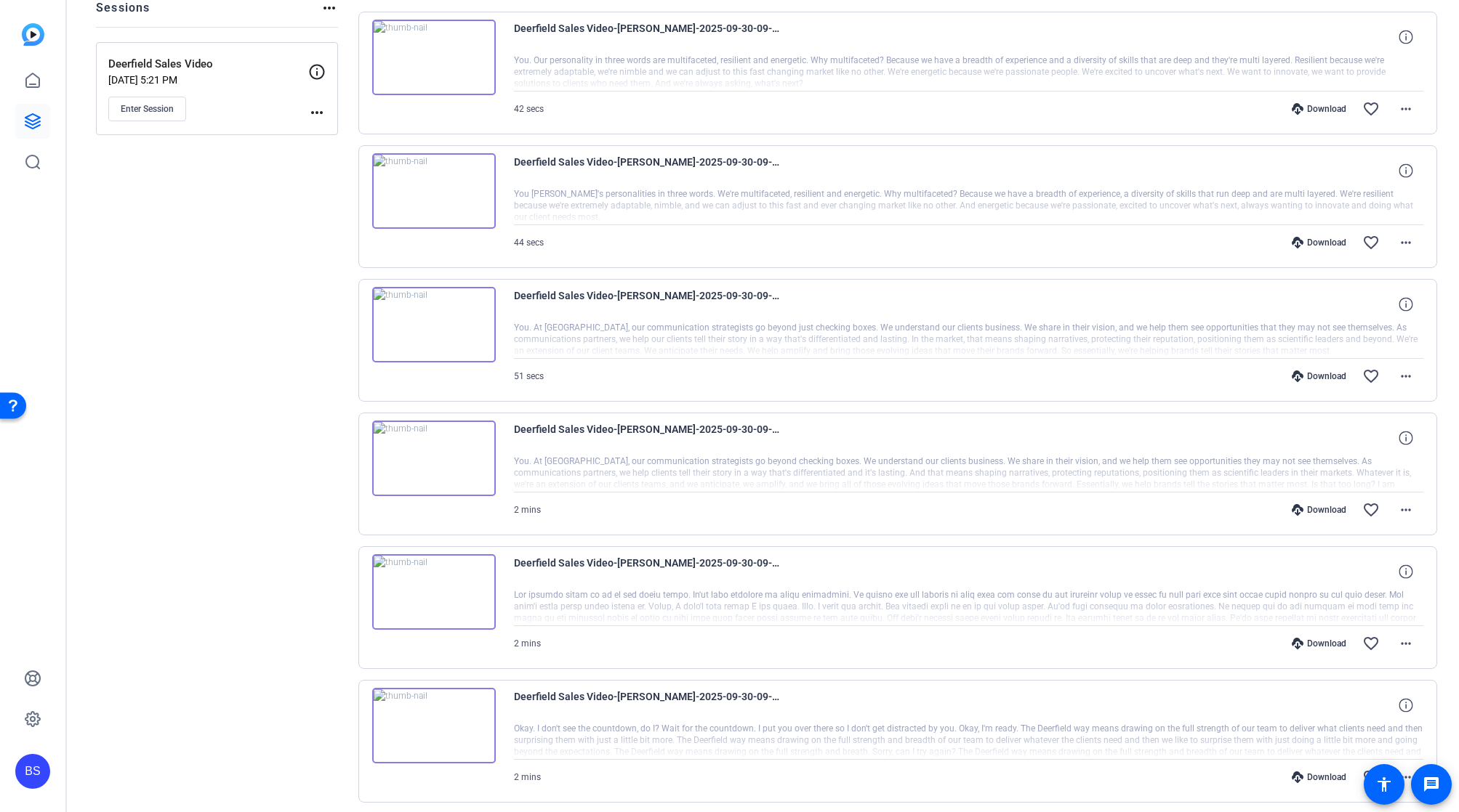
scroll to position [186, 0]
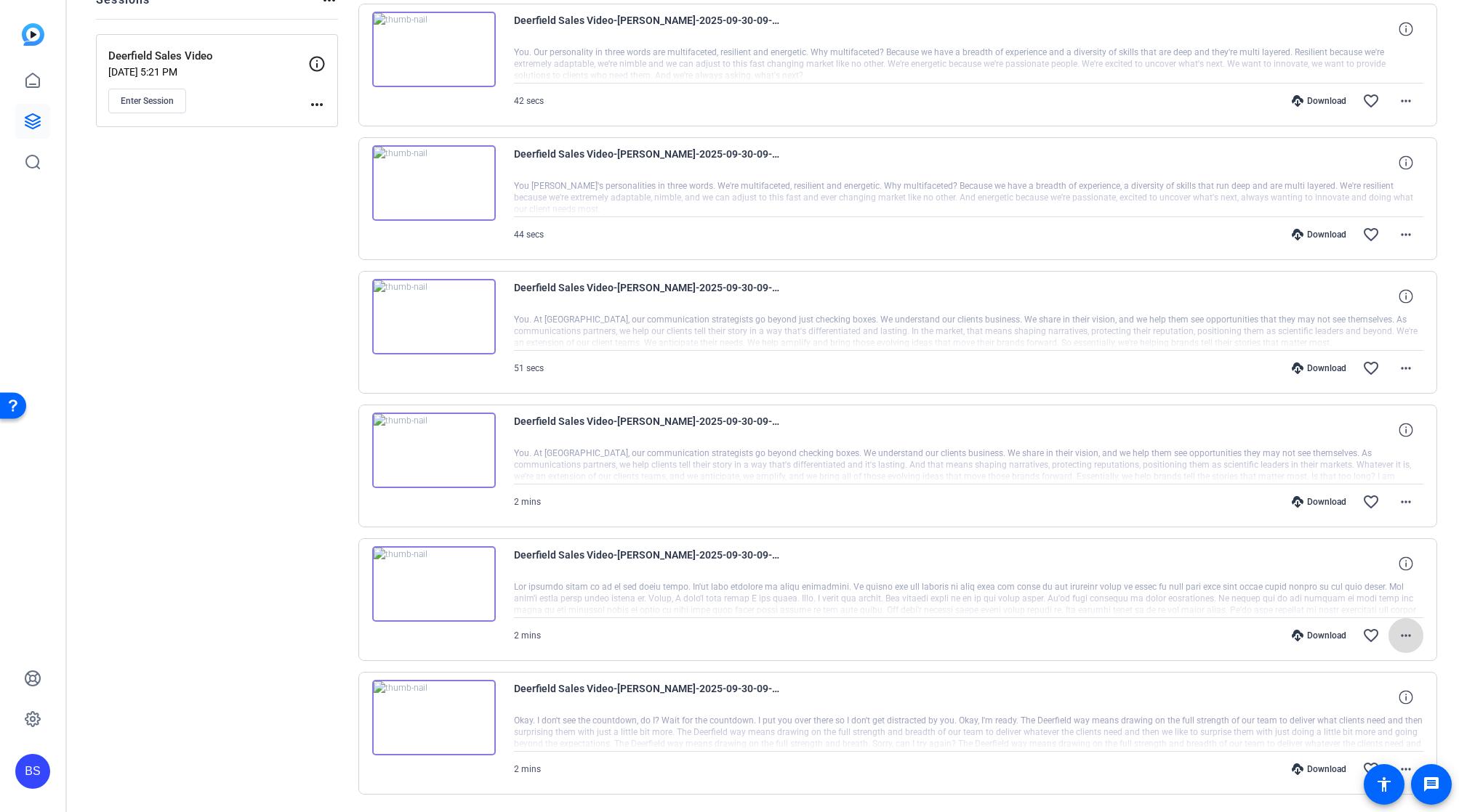
click at [744, 639] on mat-icon "more_horiz" at bounding box center [1406, 635] width 18 height 18
click at [744, 551] on span "Download Audio" at bounding box center [1360, 552] width 87 height 18
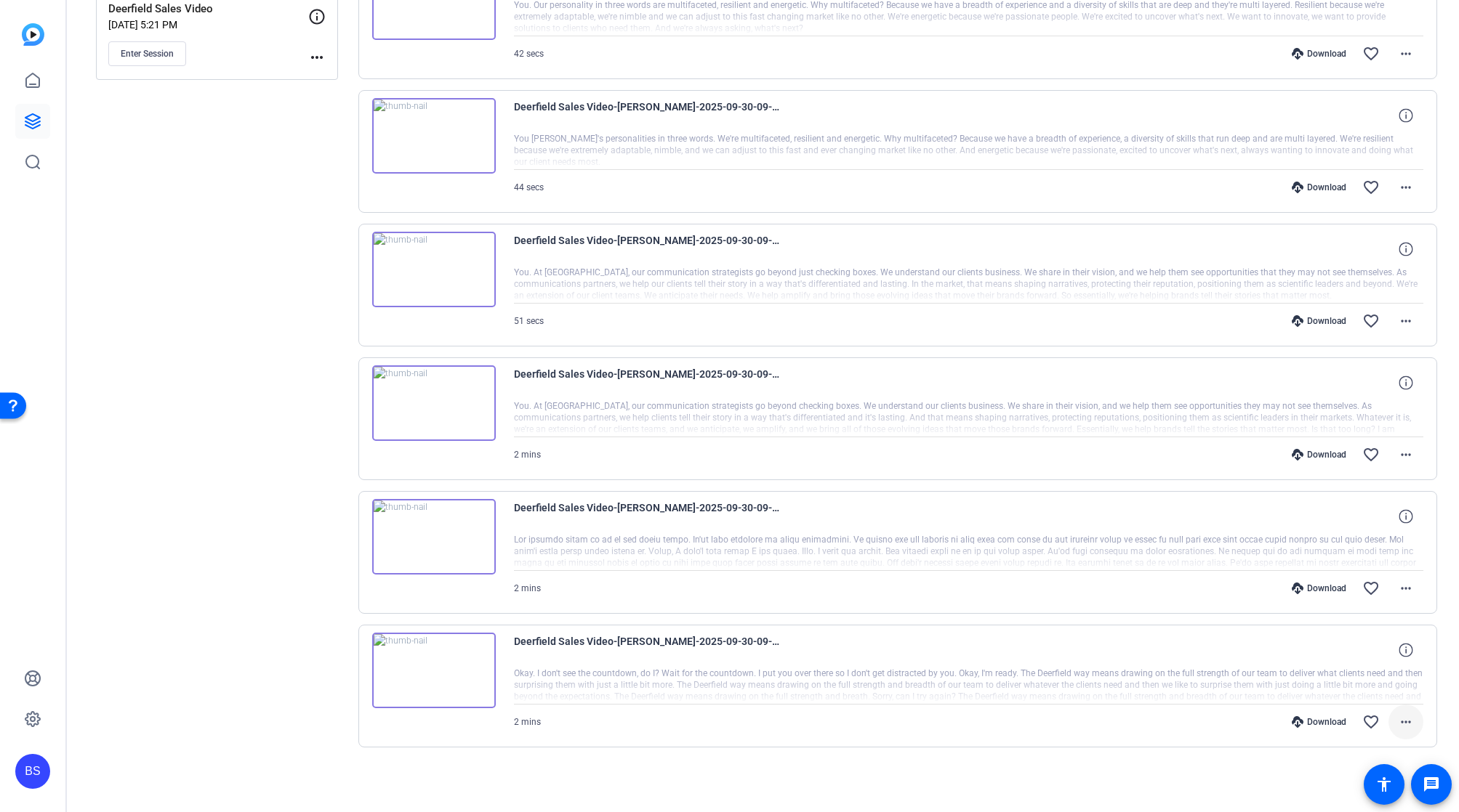
click at [744, 716] on mat-icon "more_horiz" at bounding box center [1406, 723] width 18 height 18
click at [744, 641] on span "Download Audio" at bounding box center [1360, 638] width 87 height 18
